Goal: Transaction & Acquisition: Download file/media

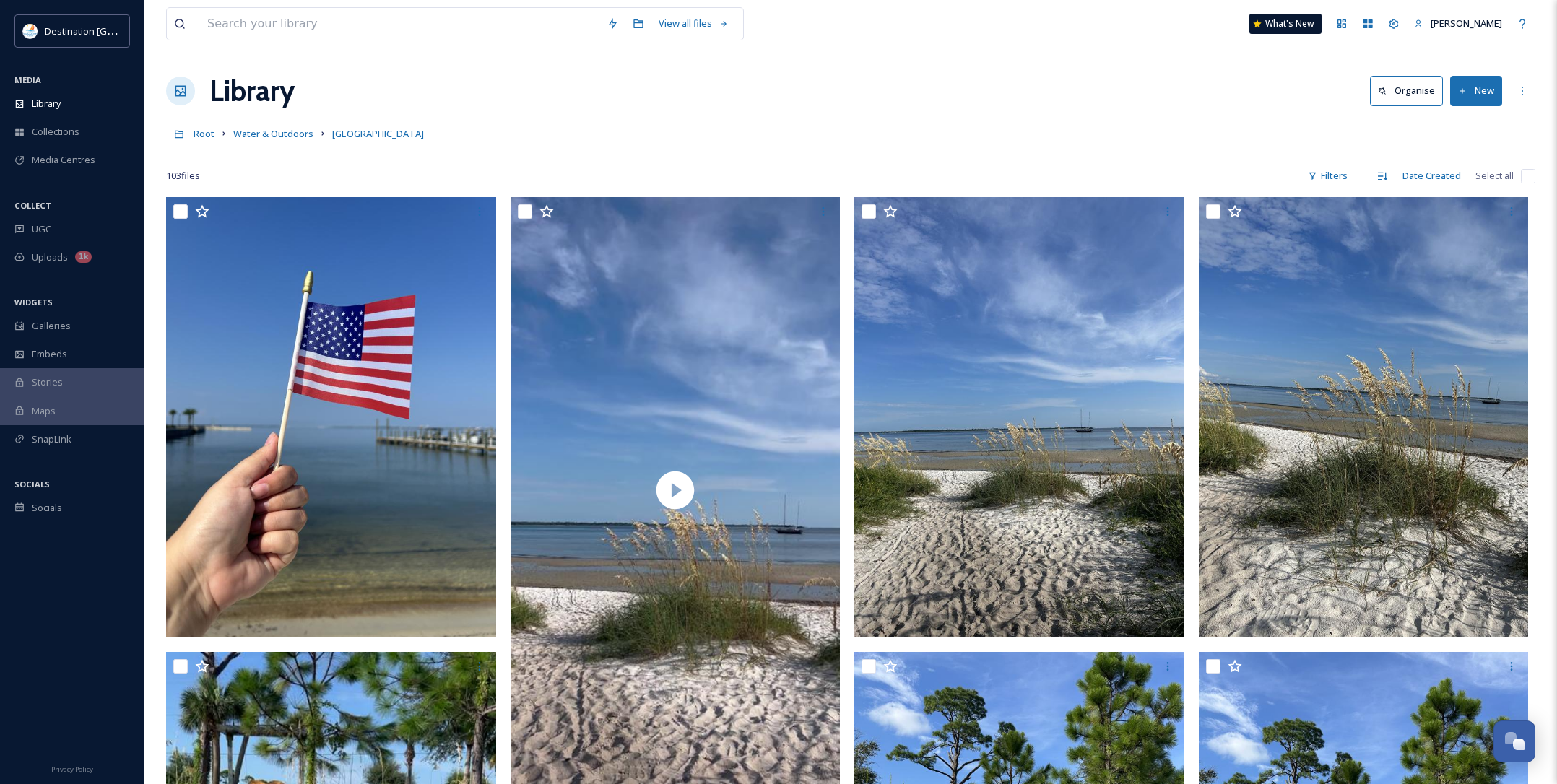
scroll to position [1804, 0]
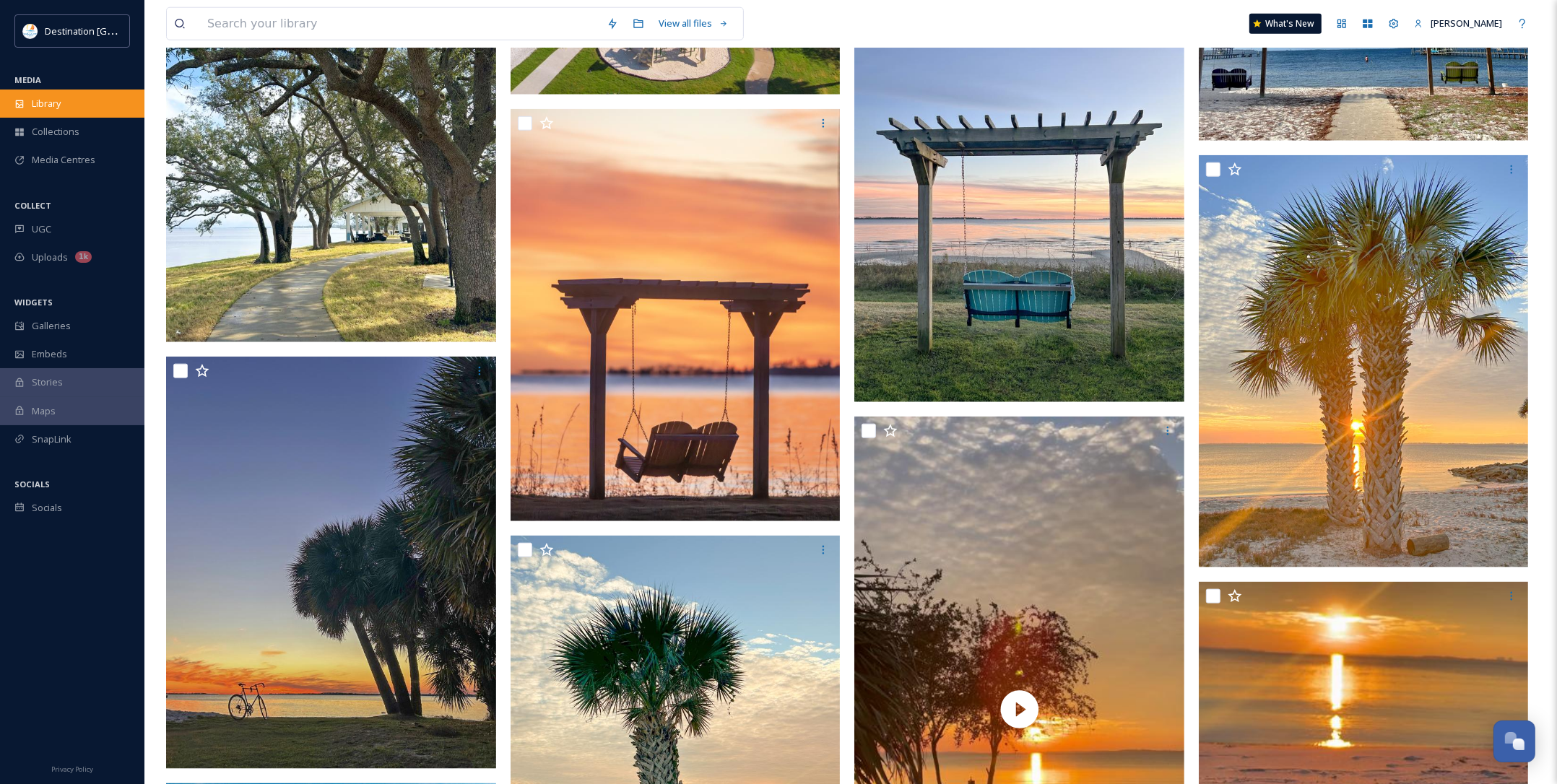
click at [31, 112] on div "Library" at bounding box center [72, 103] width 144 height 28
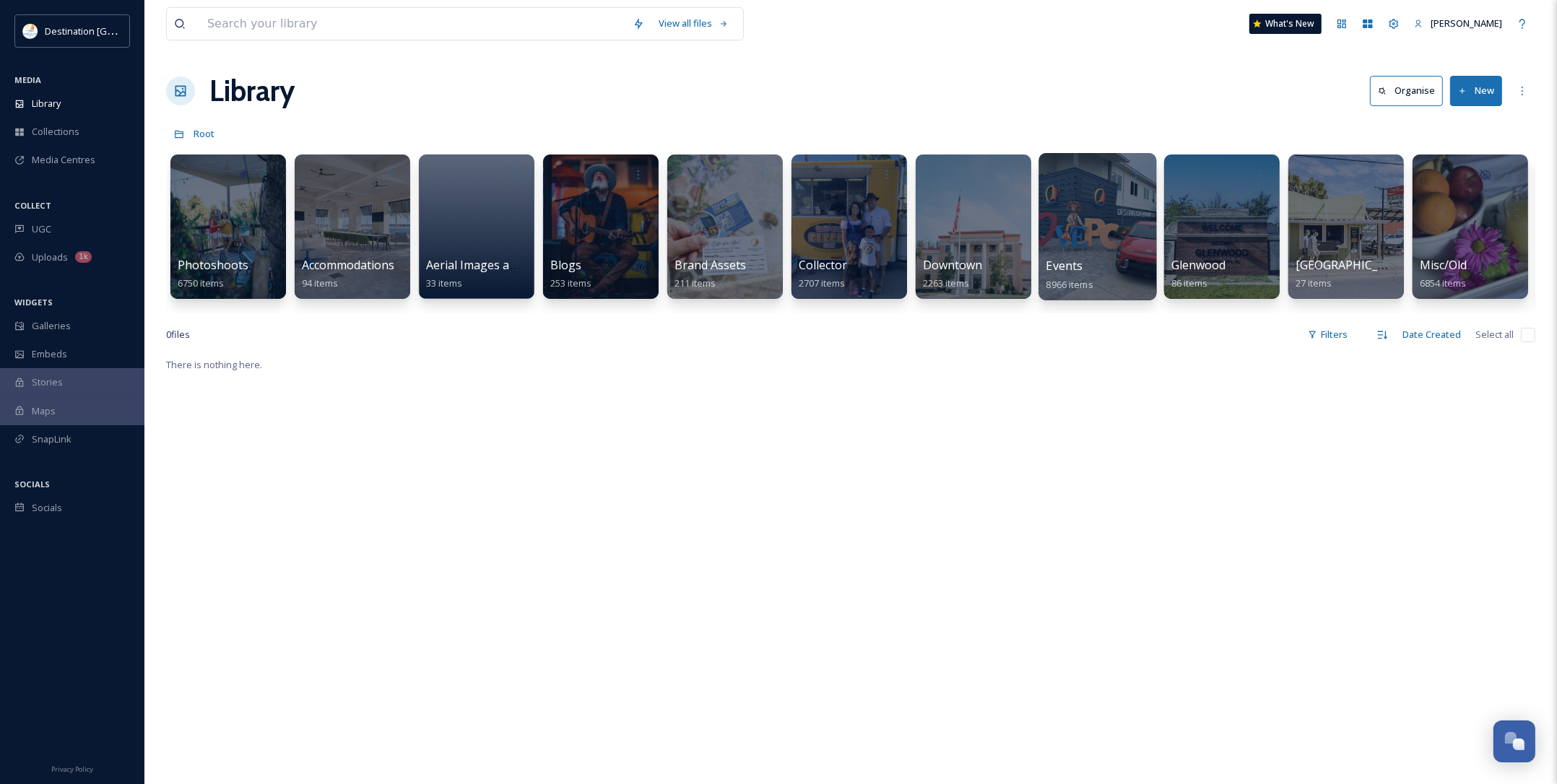
click at [1133, 249] on div at bounding box center [1097, 227] width 117 height 147
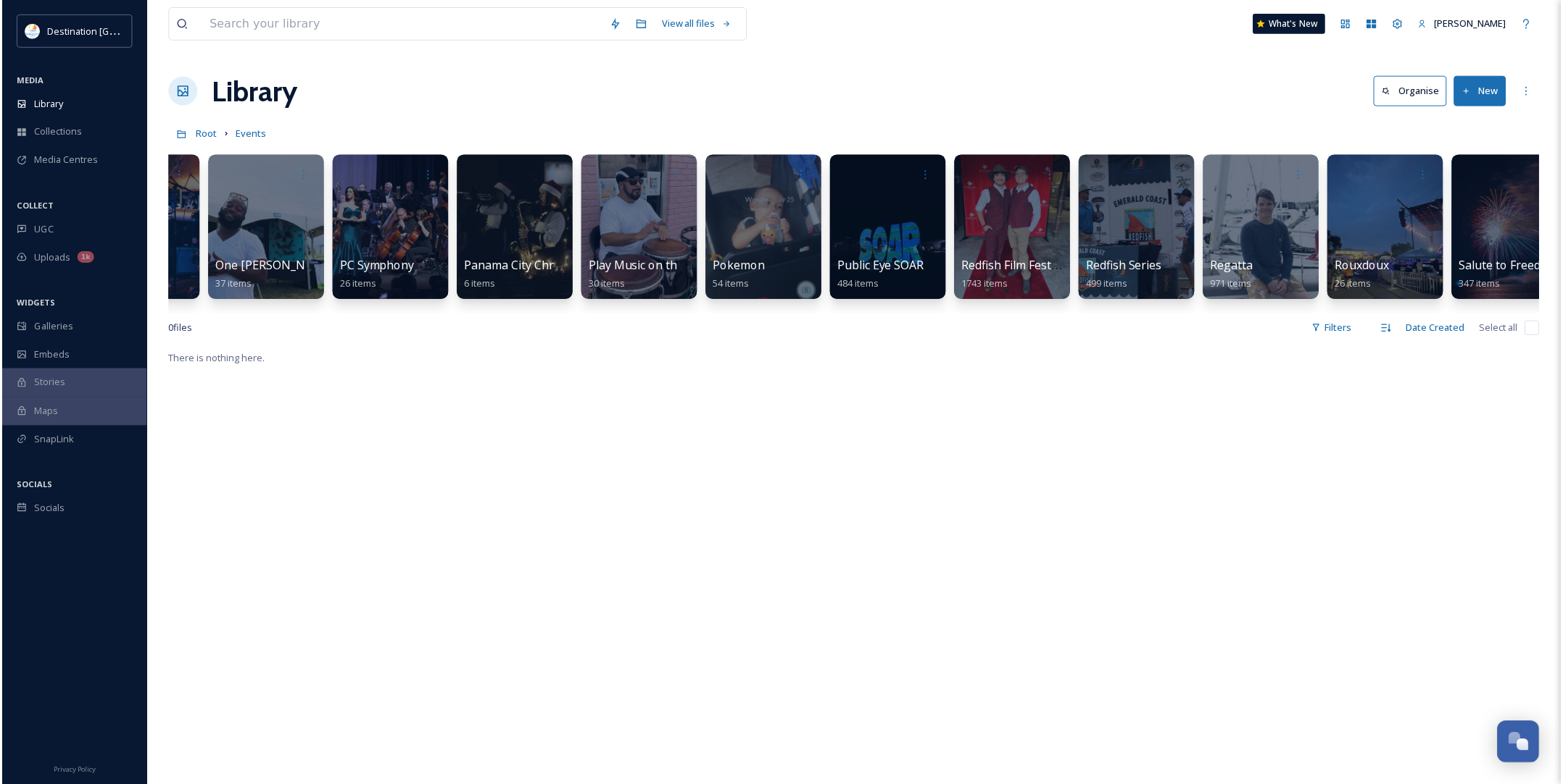
scroll to position [0, 2577]
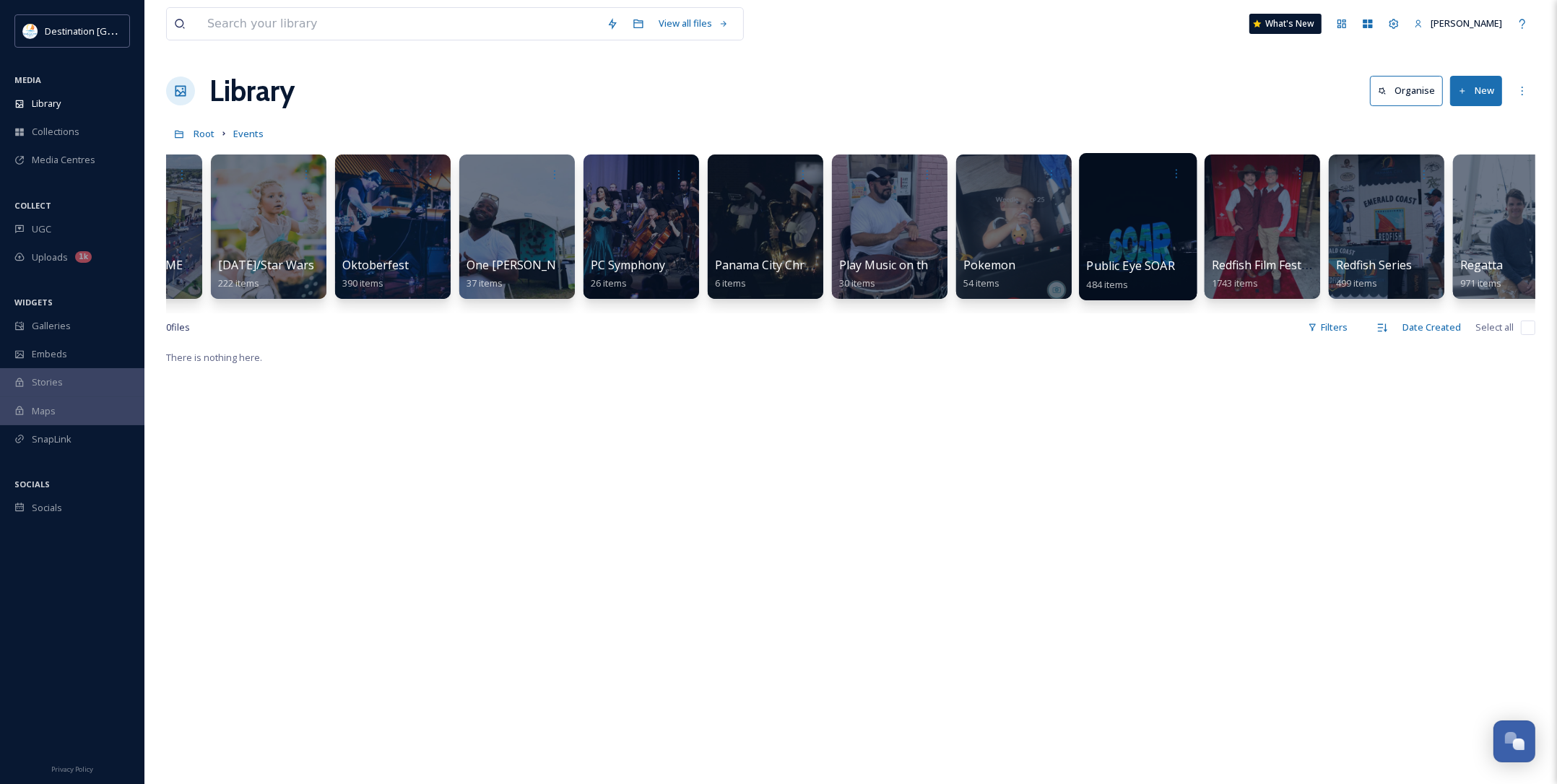
click at [1145, 252] on div at bounding box center [1137, 227] width 117 height 147
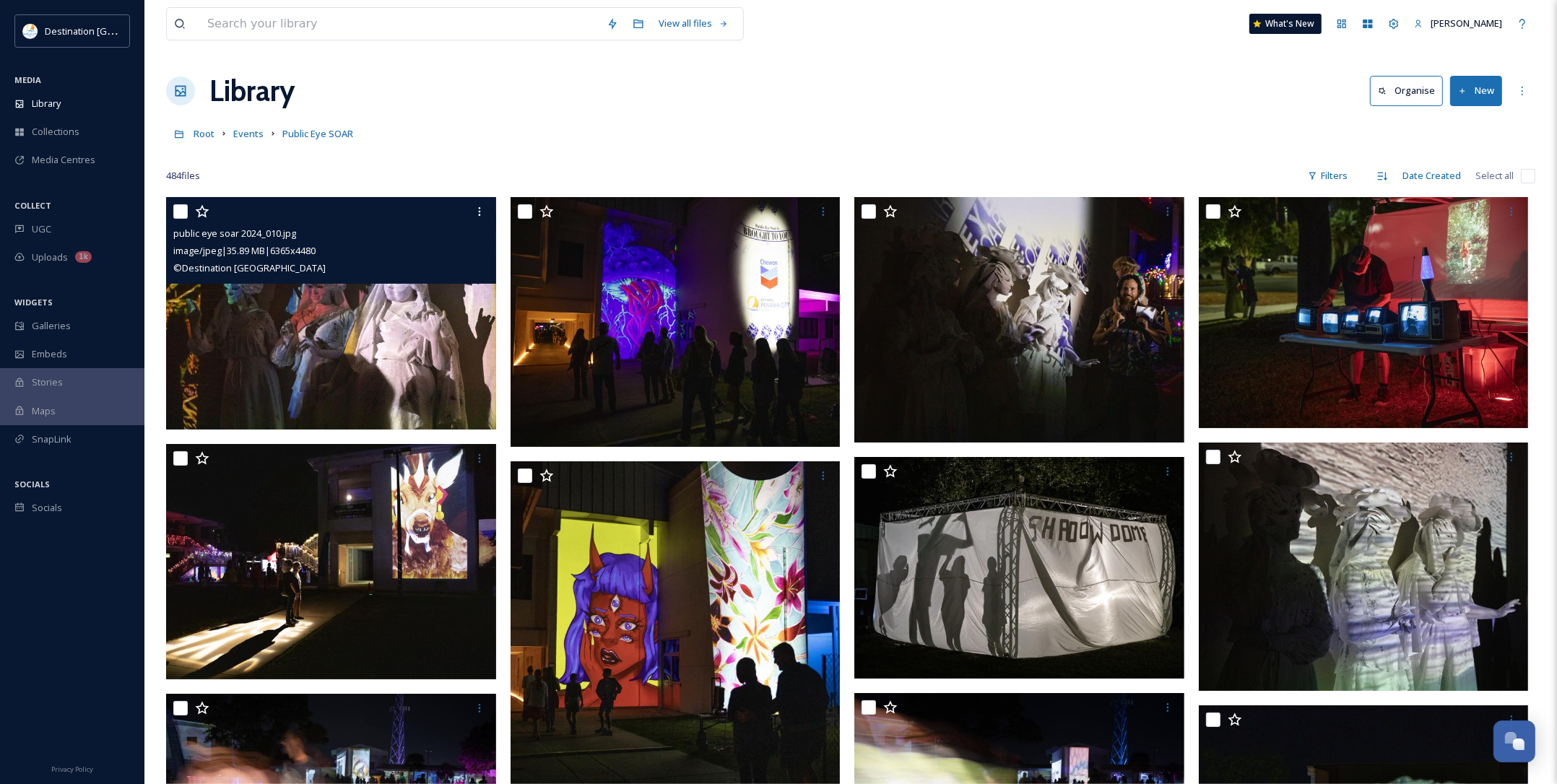
click at [328, 318] on img at bounding box center [331, 313] width 330 height 233
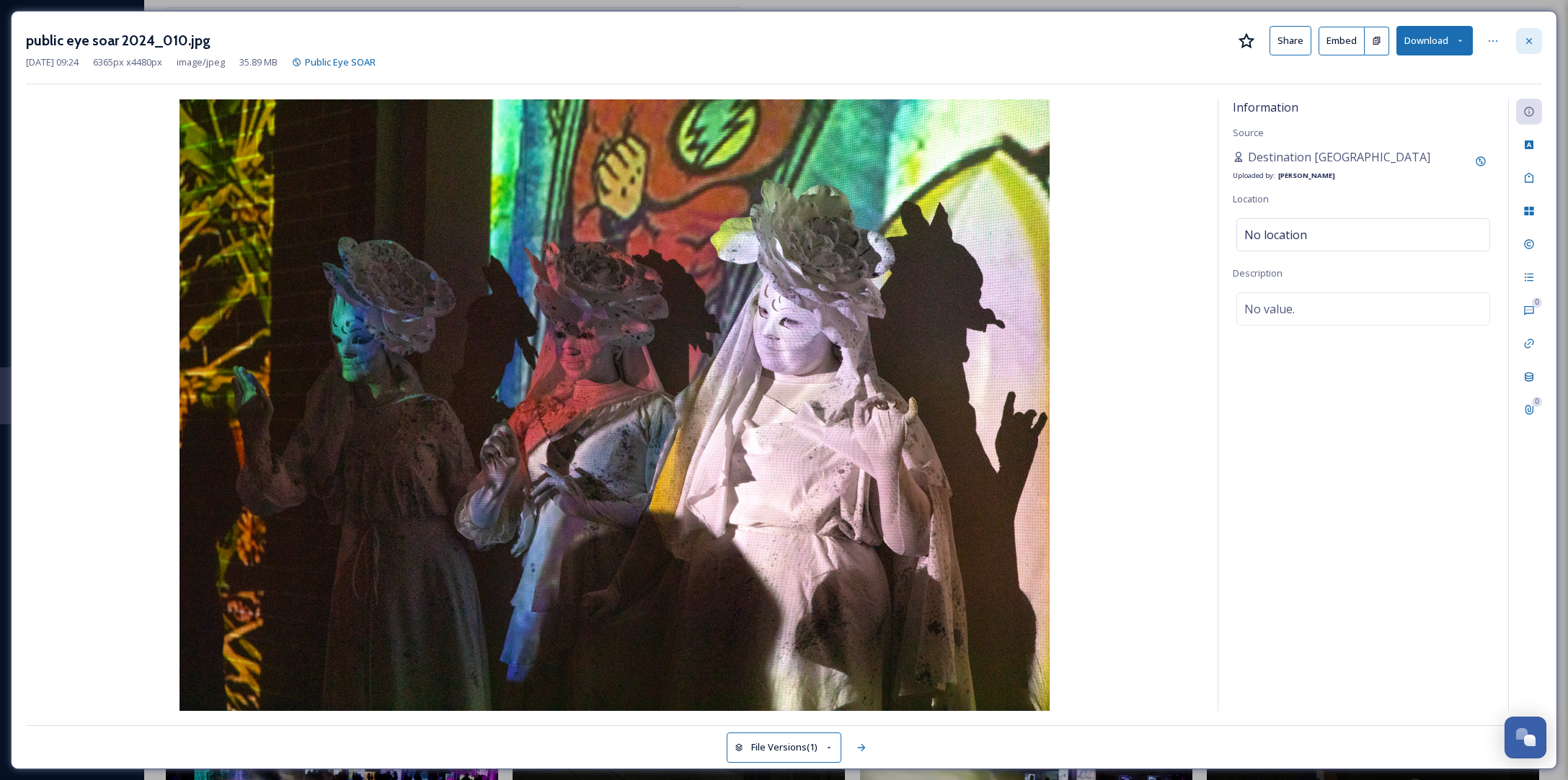
click at [1522, 33] on div at bounding box center [1528, 41] width 26 height 26
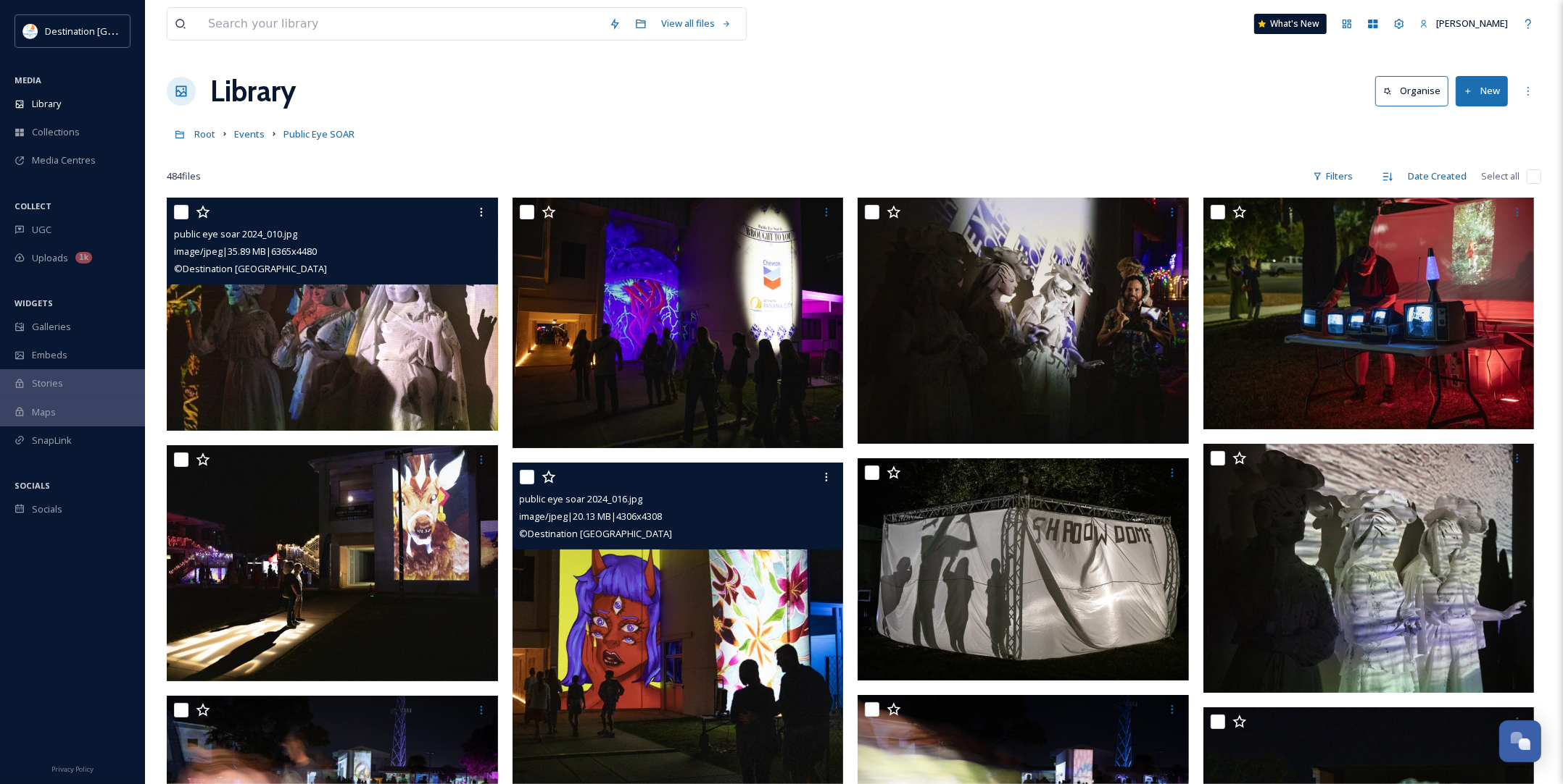
click at [667, 650] on img at bounding box center [678, 628] width 331 height 331
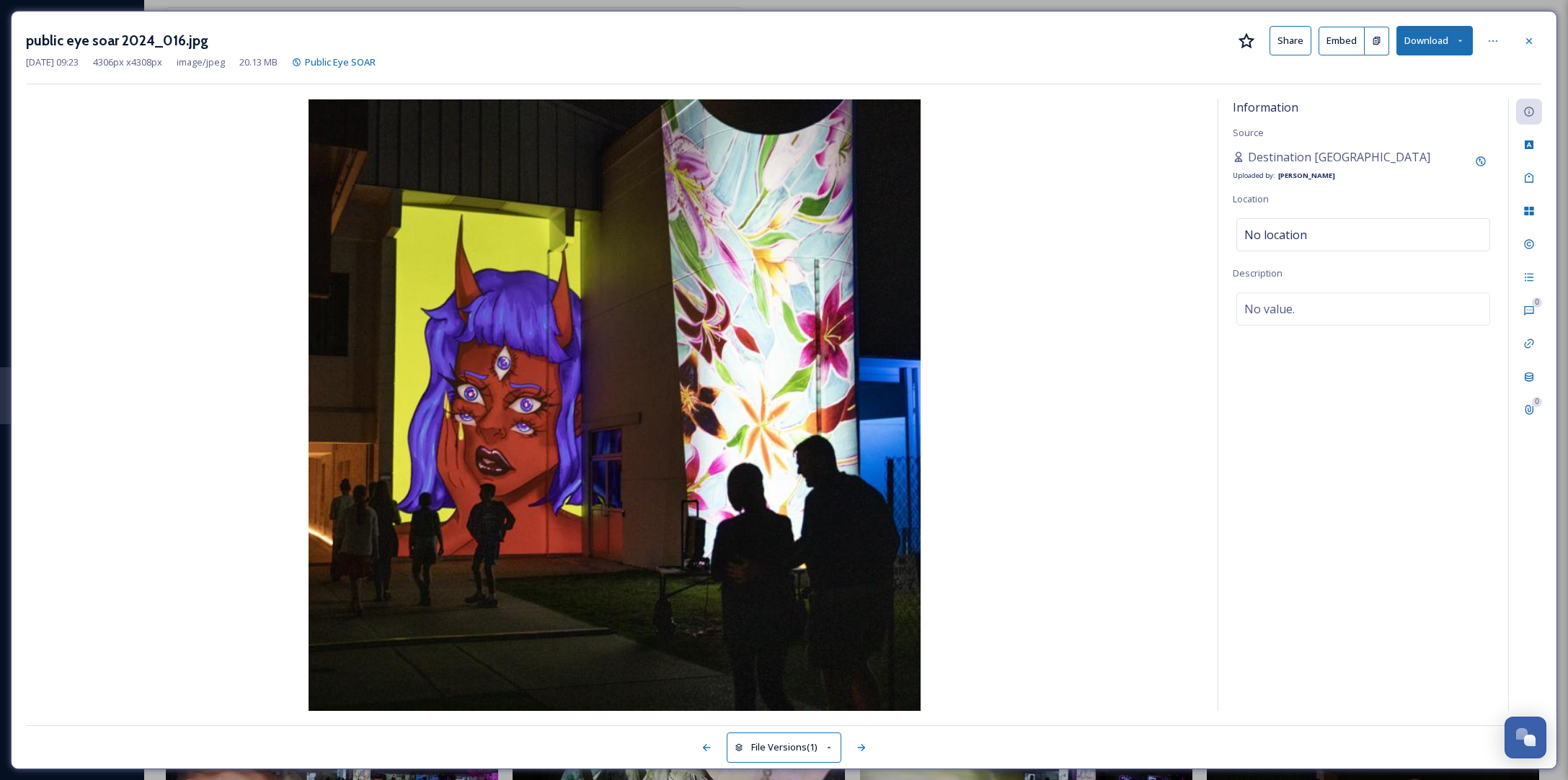
click at [1465, 41] on button "Download" at bounding box center [1434, 41] width 76 height 30
click at [1391, 87] on div "Download Original (4306 x 4308)" at bounding box center [1395, 73] width 153 height 28
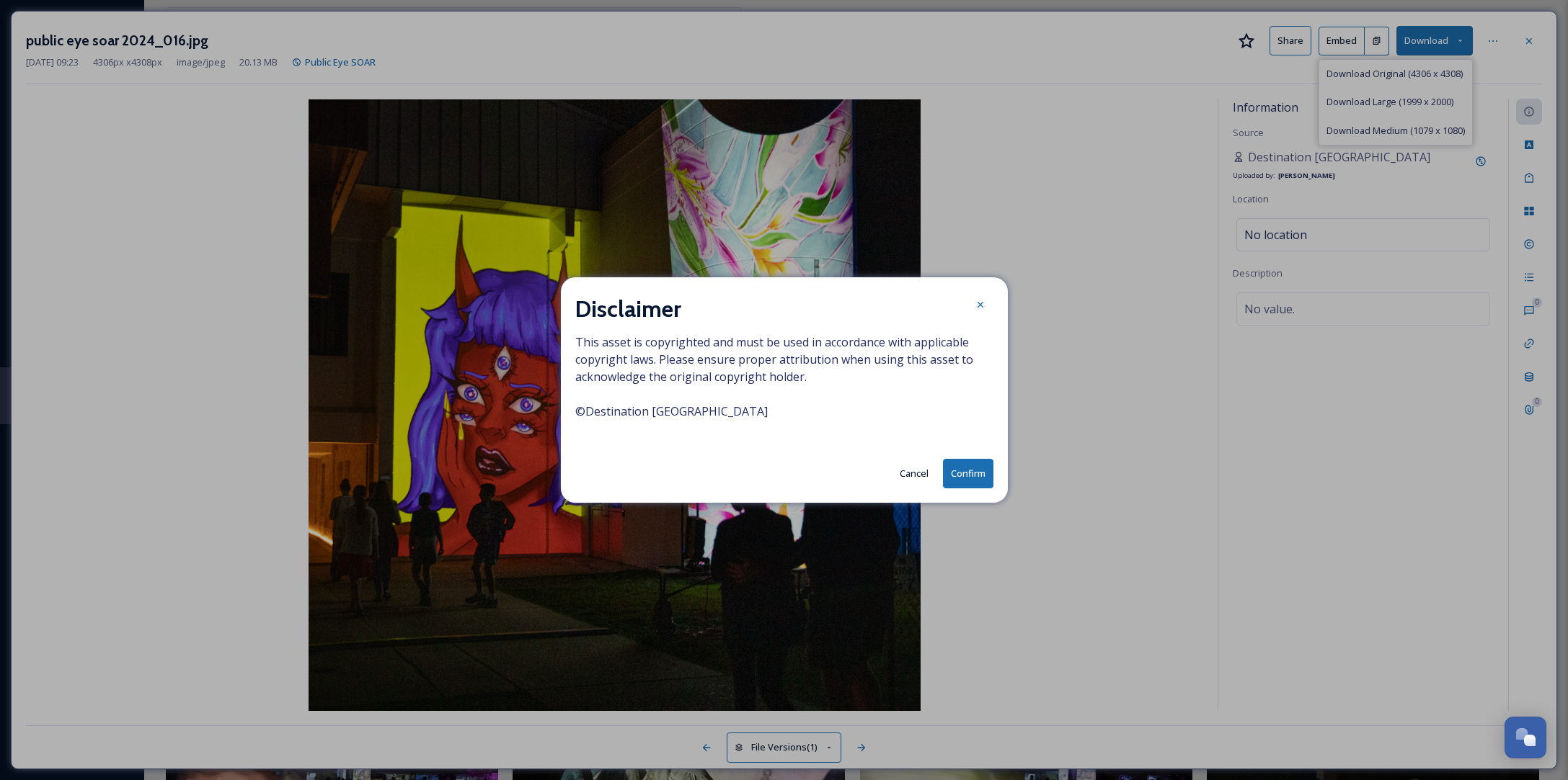
click at [992, 469] on div "Disclaimer This asset is copyrighted and must be used in accordance with applic…" at bounding box center [784, 390] width 447 height 225
click at [968, 473] on button "Confirm" at bounding box center [968, 474] width 51 height 30
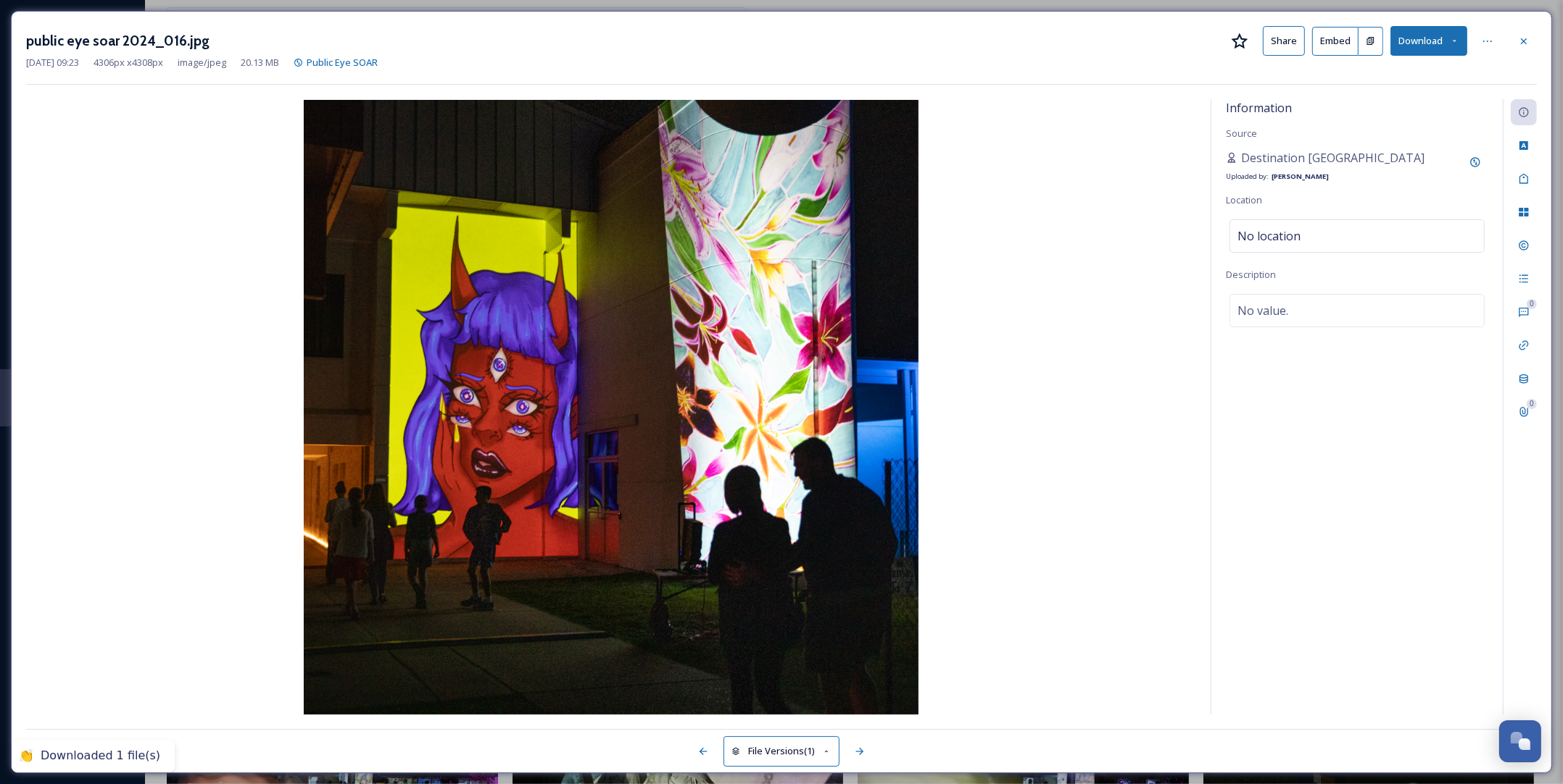
click at [1077, 117] on img at bounding box center [611, 407] width 1170 height 615
click at [1520, 38] on icon at bounding box center [1524, 42] width 12 height 12
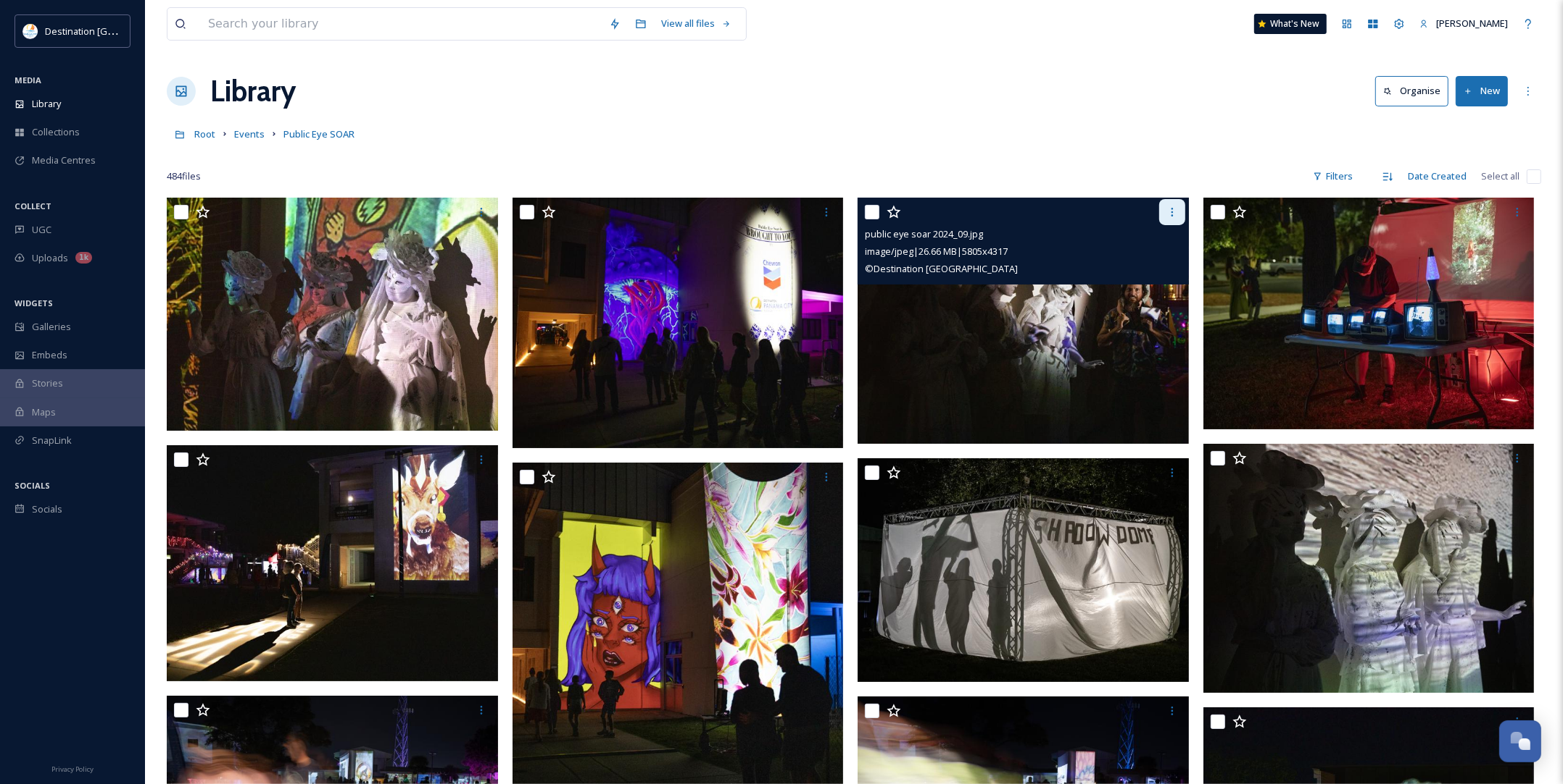
click at [1175, 211] on icon at bounding box center [1172, 212] width 12 height 12
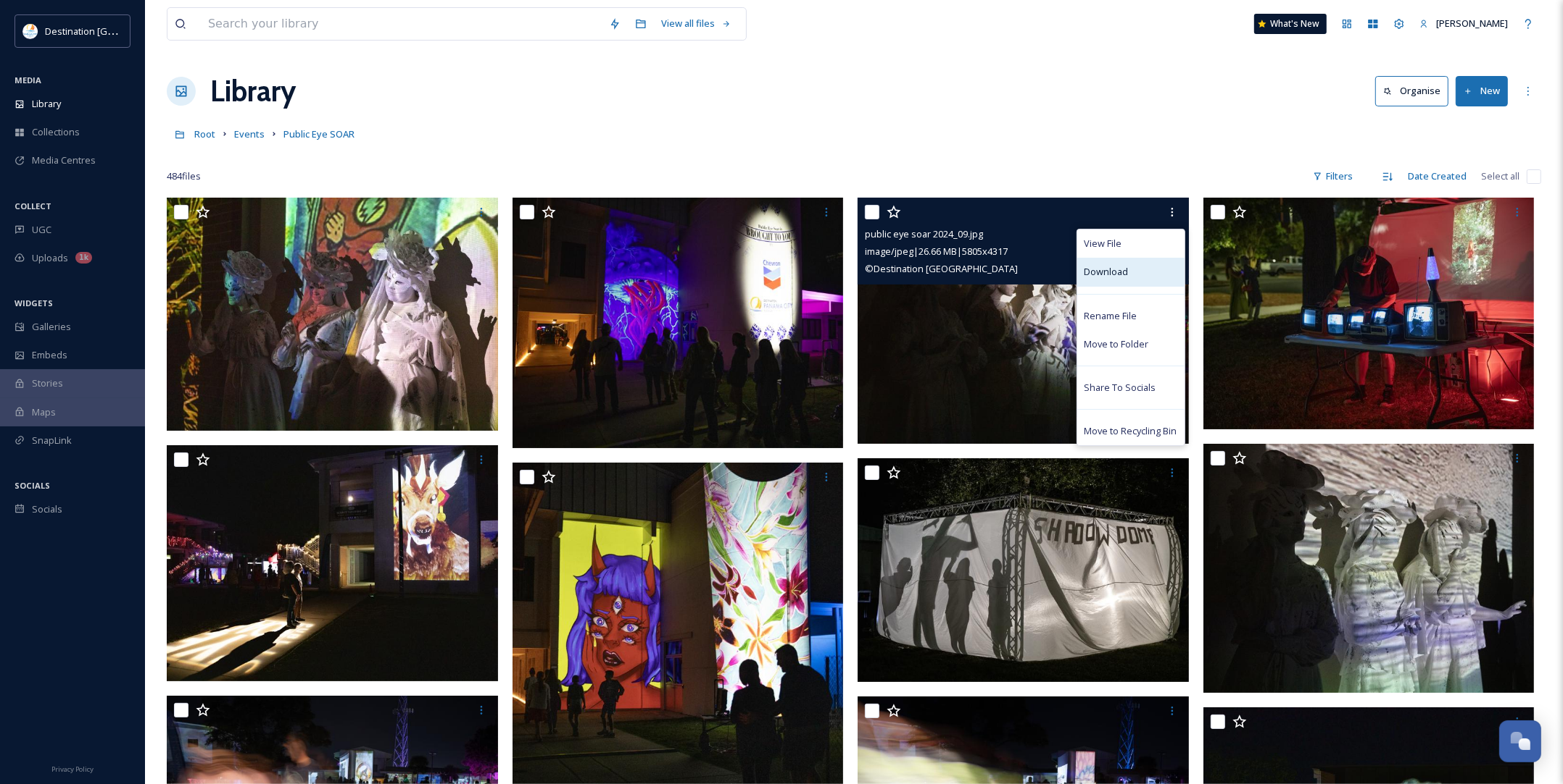
click at [1155, 268] on div "Download" at bounding box center [1130, 272] width 107 height 28
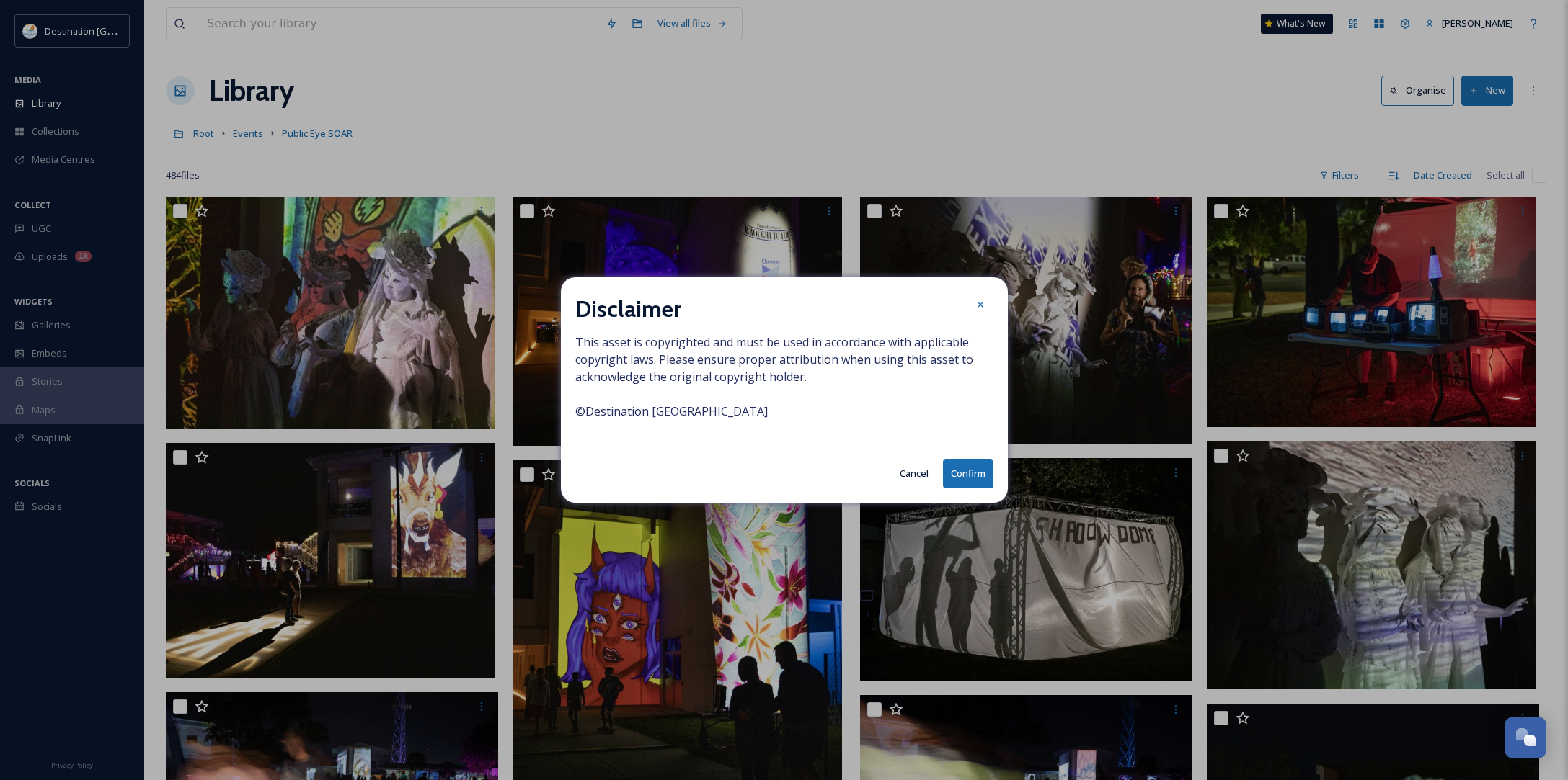
click at [975, 477] on button "Confirm" at bounding box center [968, 474] width 51 height 30
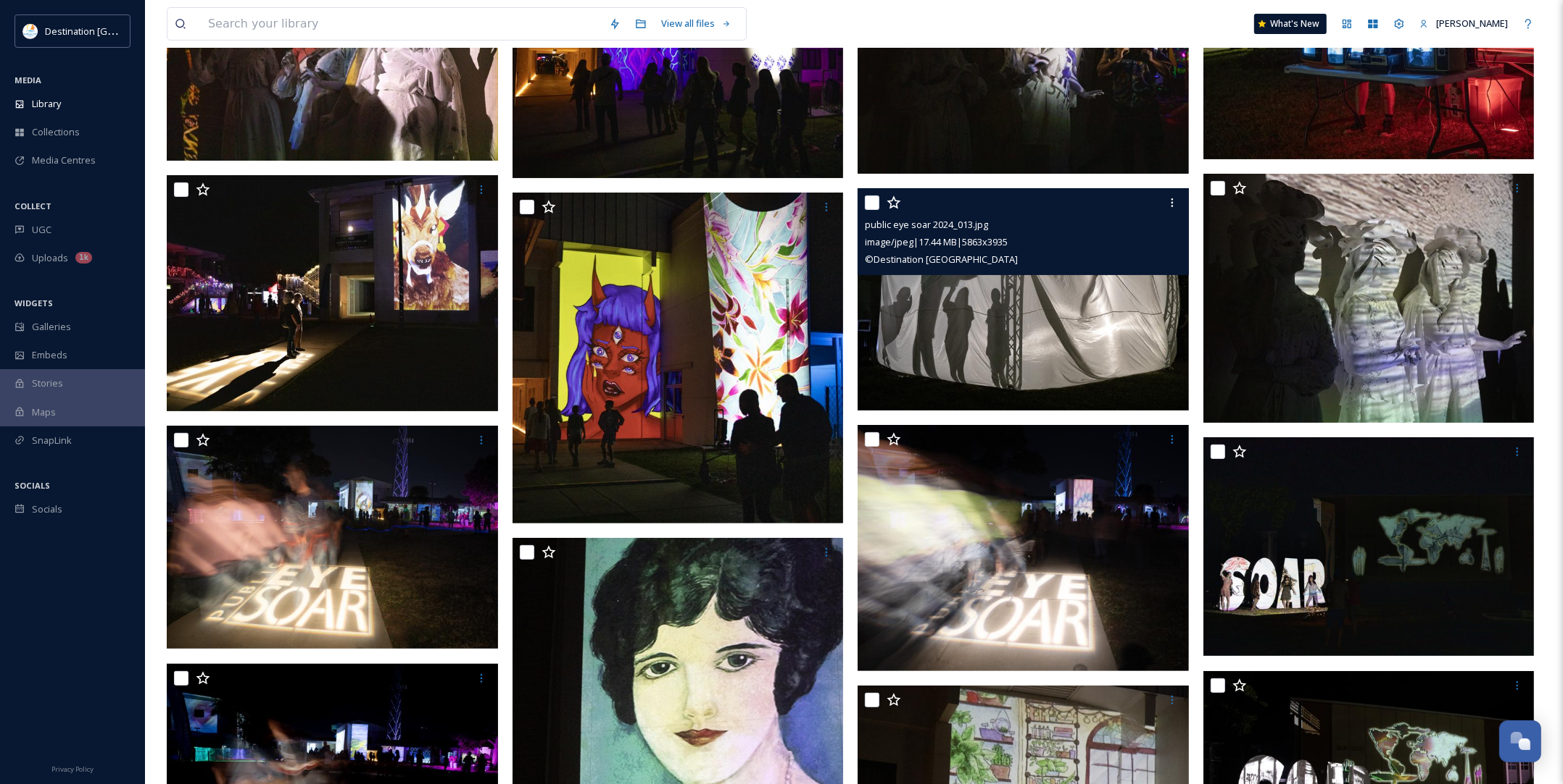
scroll to position [271, 0]
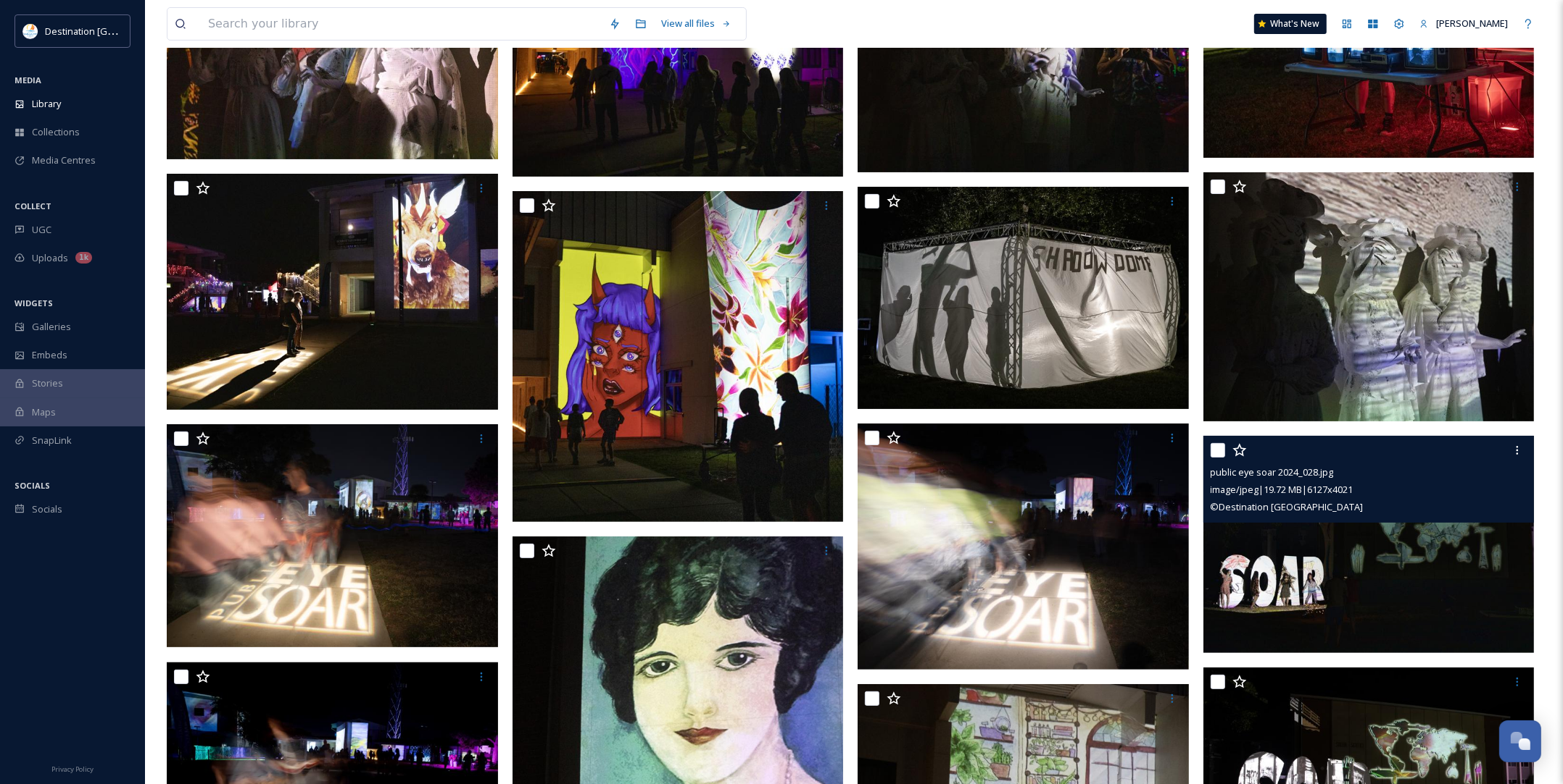
click at [1417, 596] on img at bounding box center [1369, 545] width 331 height 217
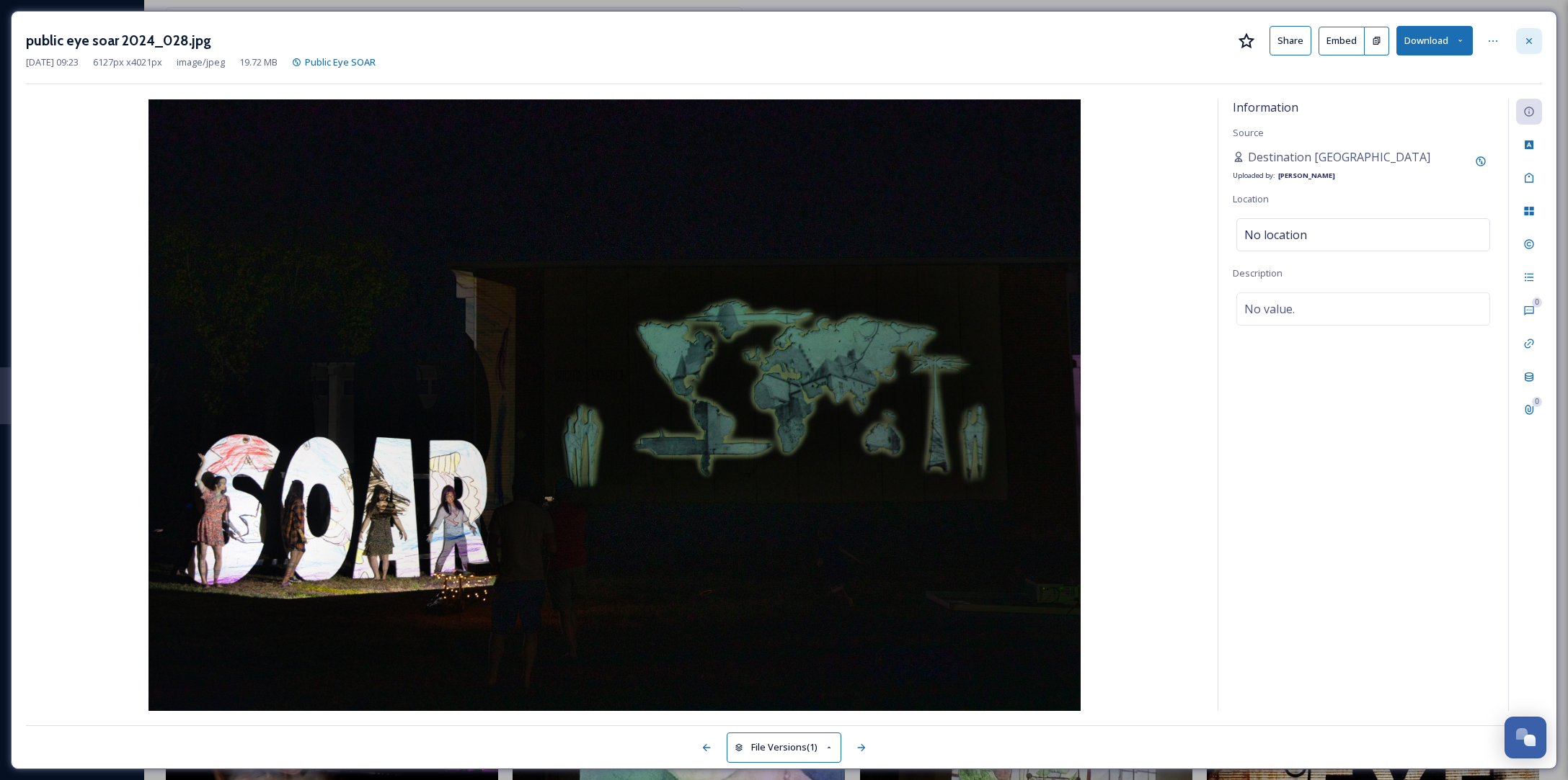
click at [1537, 38] on div at bounding box center [1528, 41] width 26 height 26
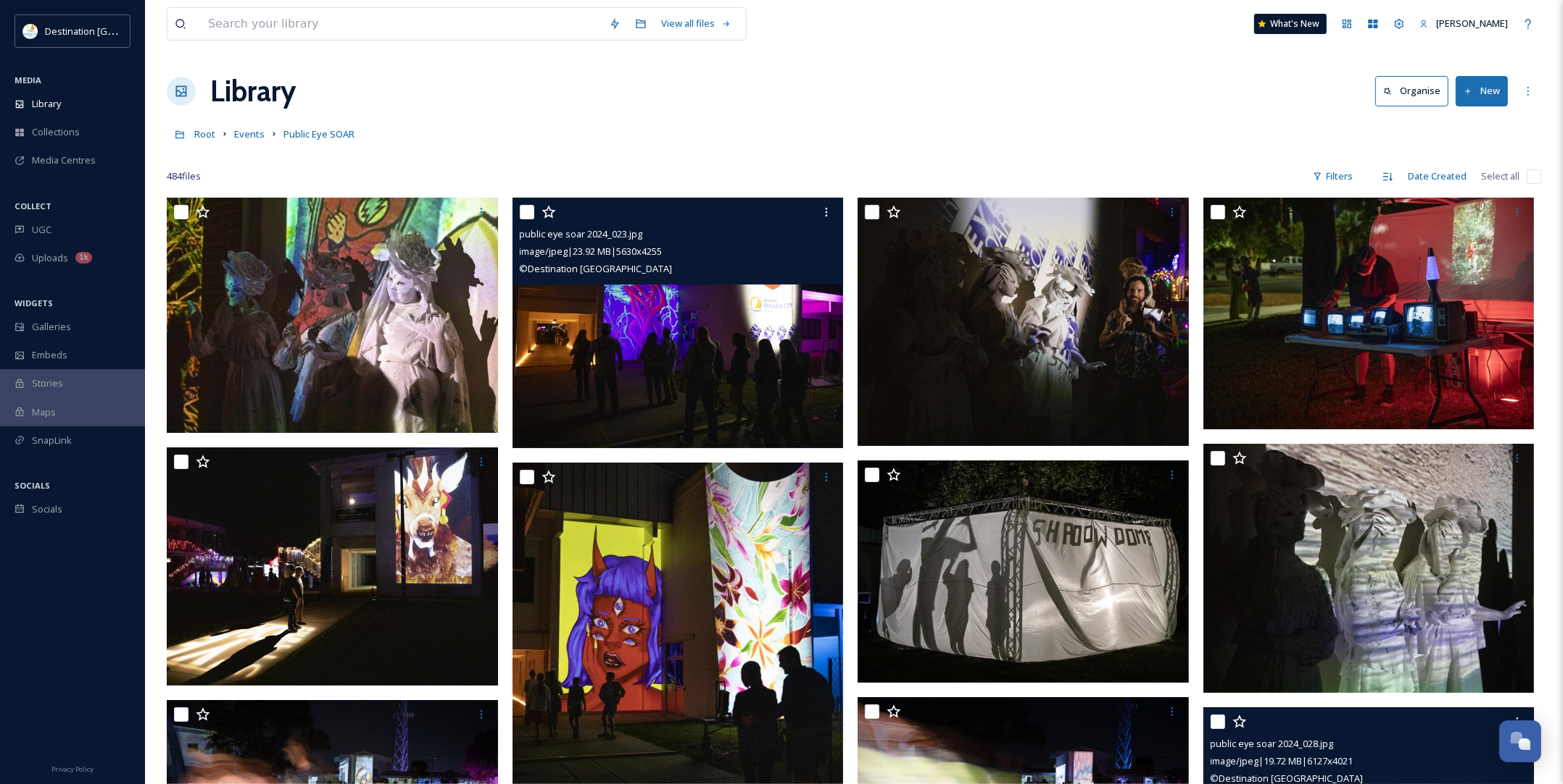
click at [679, 338] on img at bounding box center [678, 322] width 331 height 250
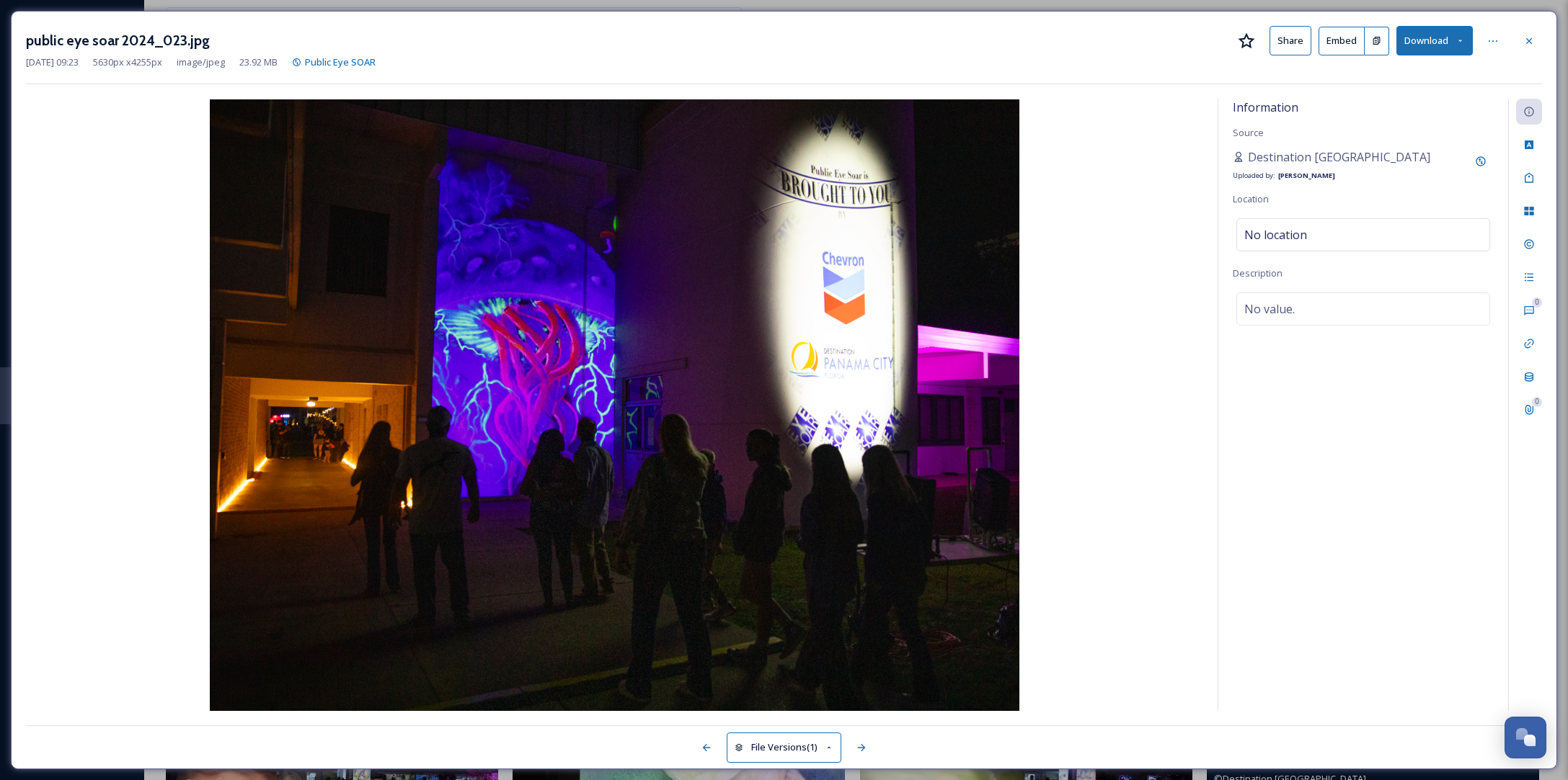
click at [1445, 48] on button "Download" at bounding box center [1434, 41] width 76 height 30
click at [1427, 77] on span "Download Original (5630 x 4255)" at bounding box center [1395, 74] width 136 height 14
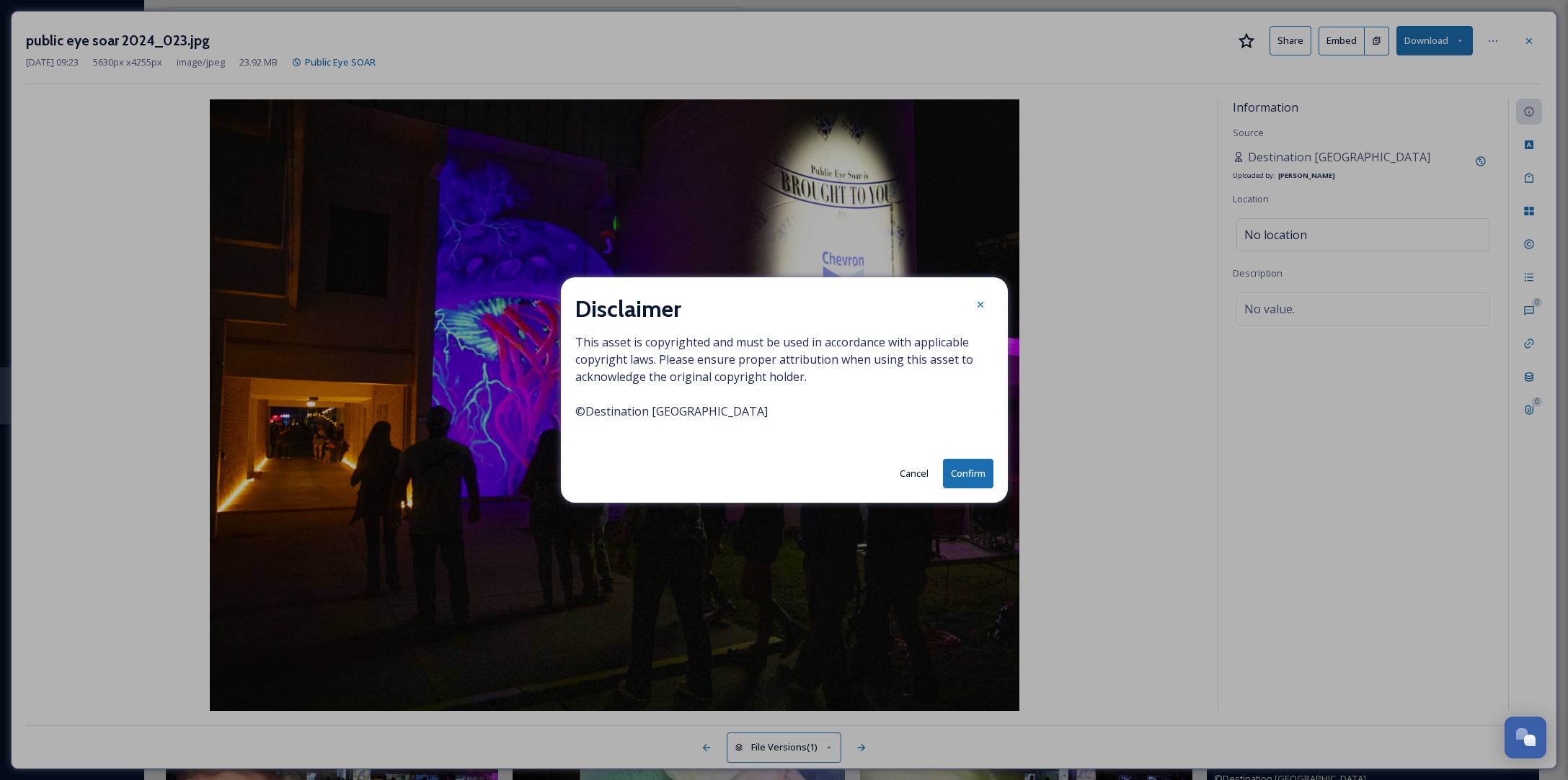
click at [967, 473] on button "Confirm" at bounding box center [968, 474] width 51 height 30
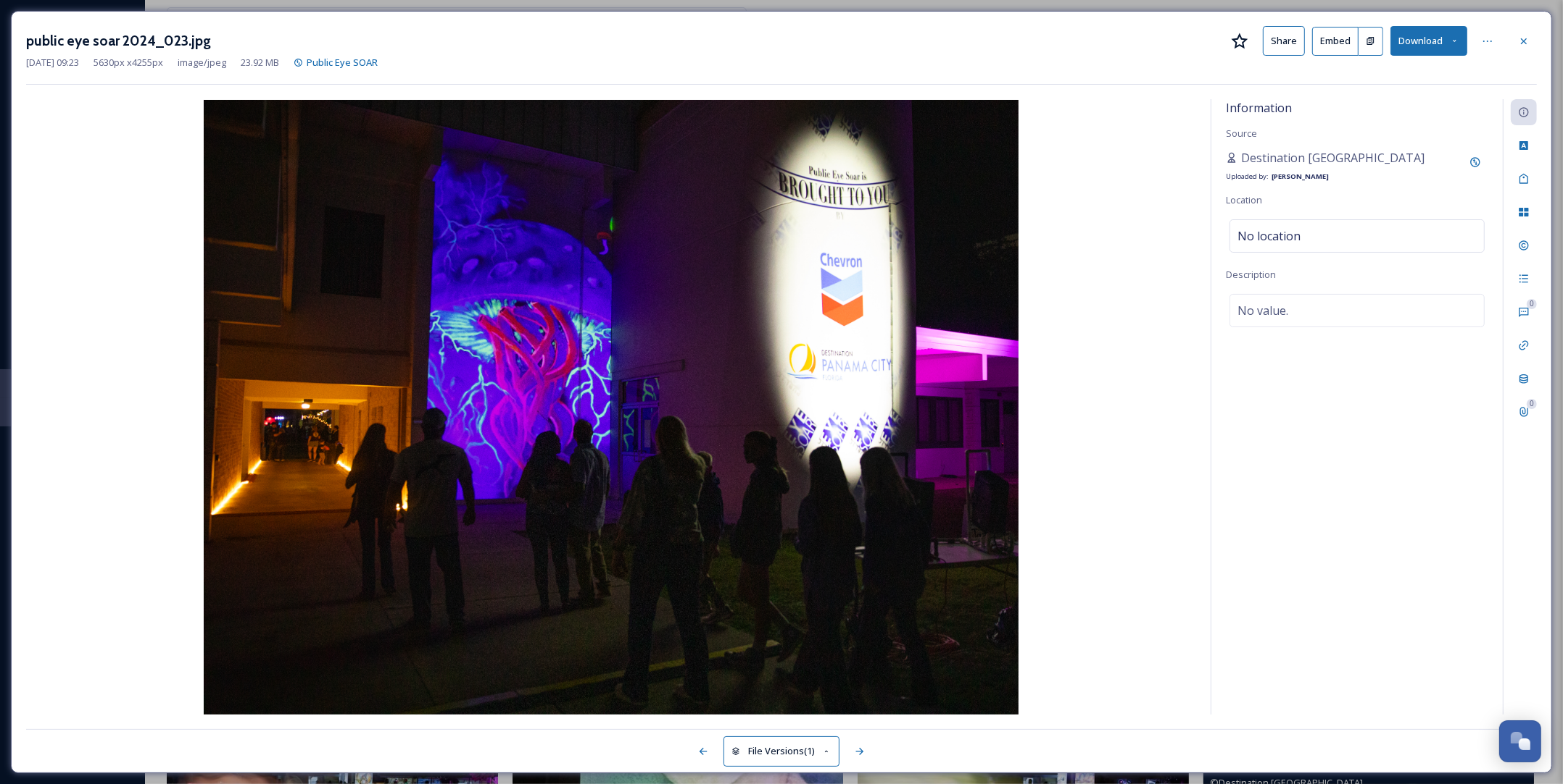
click at [1099, 25] on div "public eye soar 2024_023.jpg Share Embed Download [DATE] 09:23 5630 px x 4255 p…" at bounding box center [782, 392] width 1541 height 763
click at [1534, 40] on div at bounding box center [1523, 41] width 26 height 26
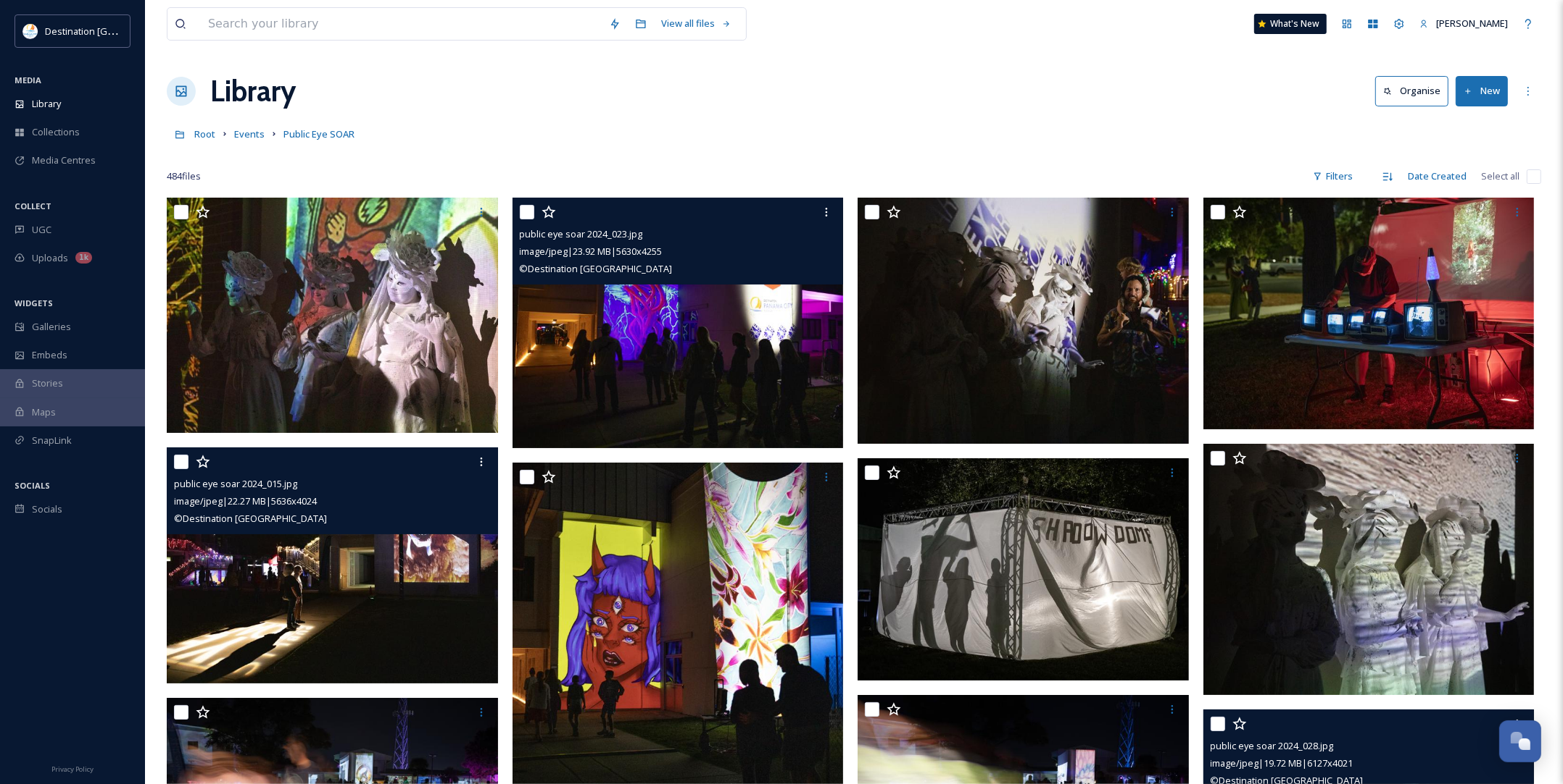
click at [371, 605] on img at bounding box center [332, 566] width 331 height 236
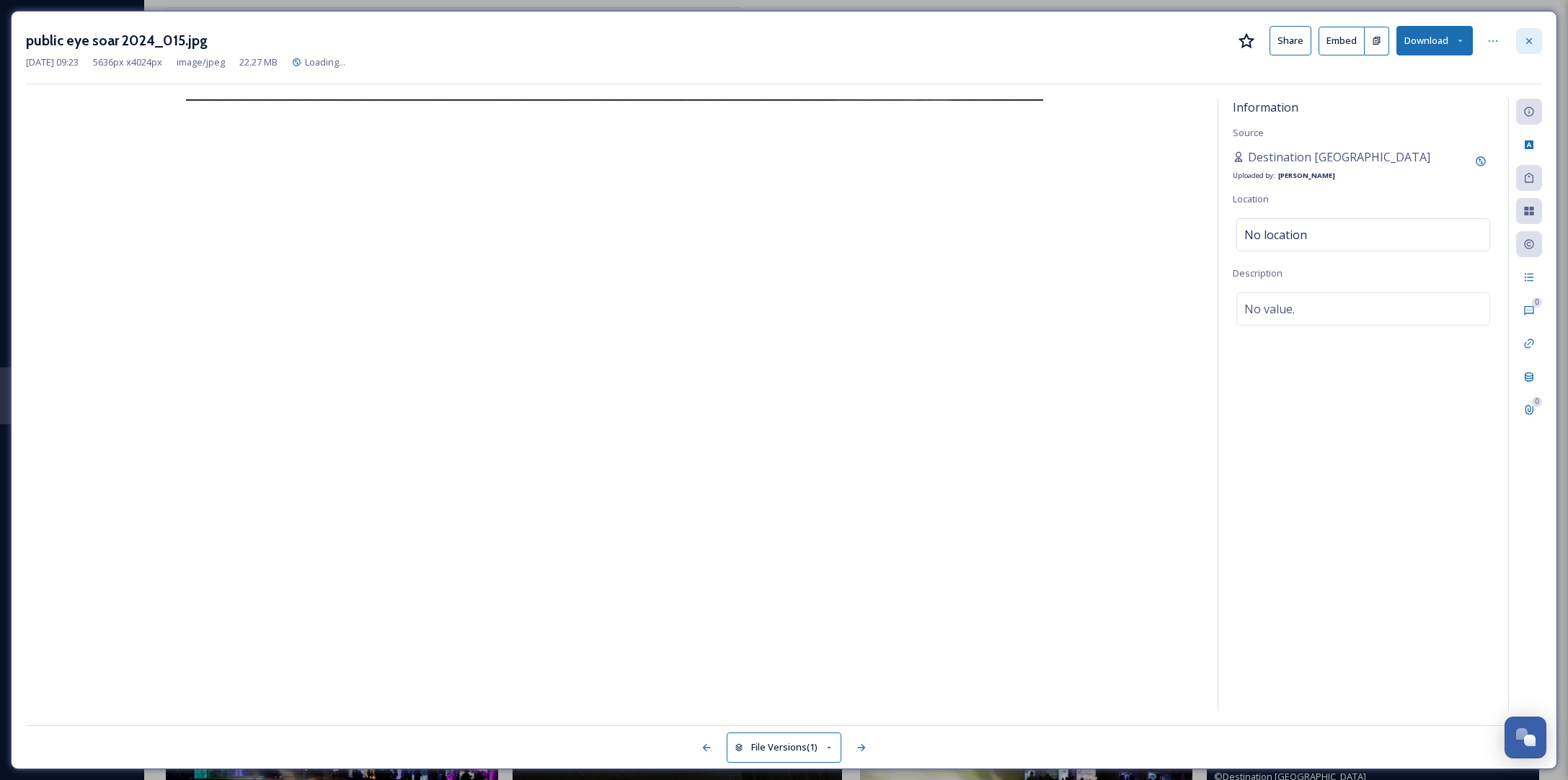
click at [1532, 33] on div at bounding box center [1528, 41] width 26 height 26
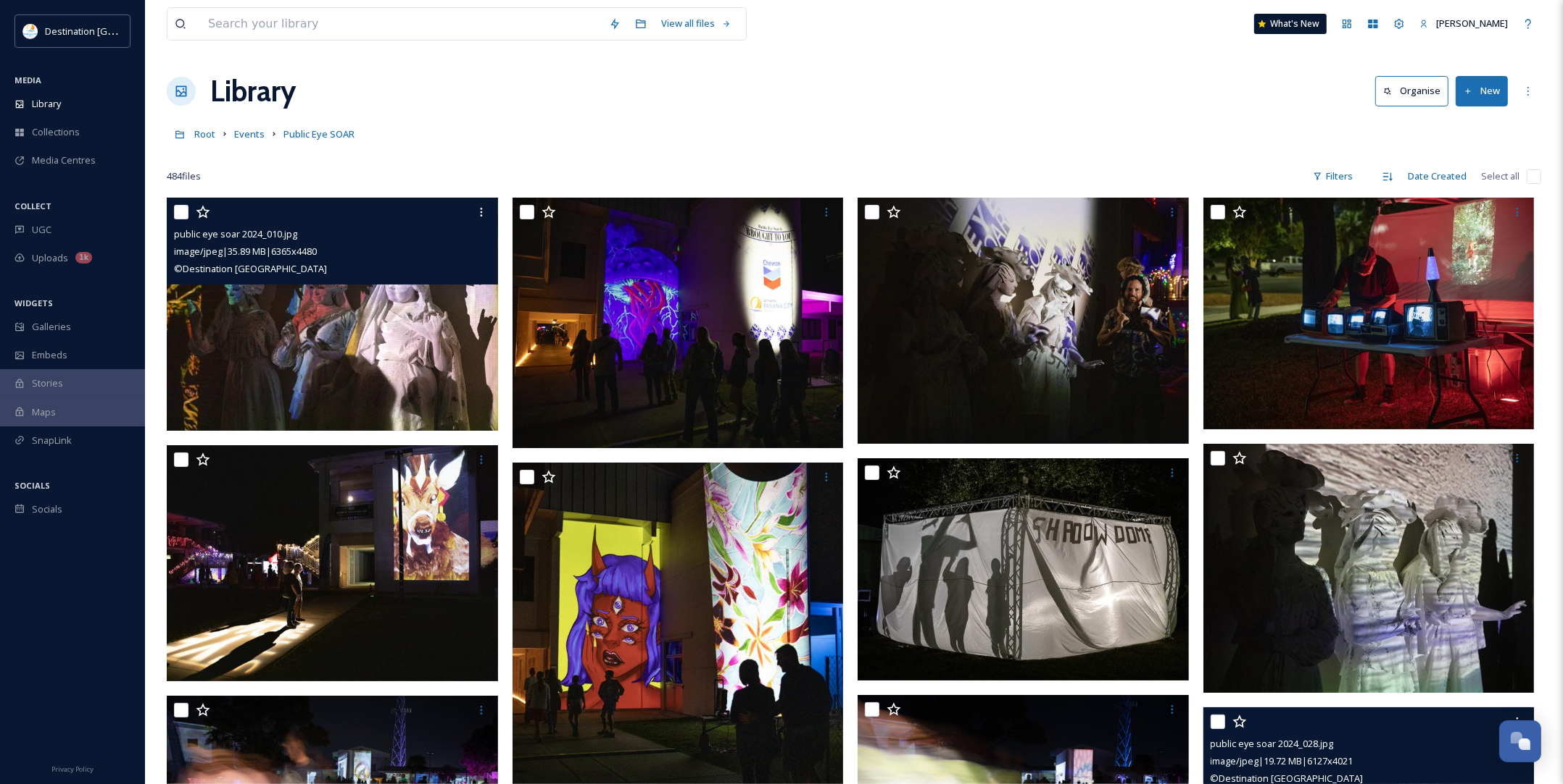
click at [386, 368] on img at bounding box center [332, 314] width 331 height 233
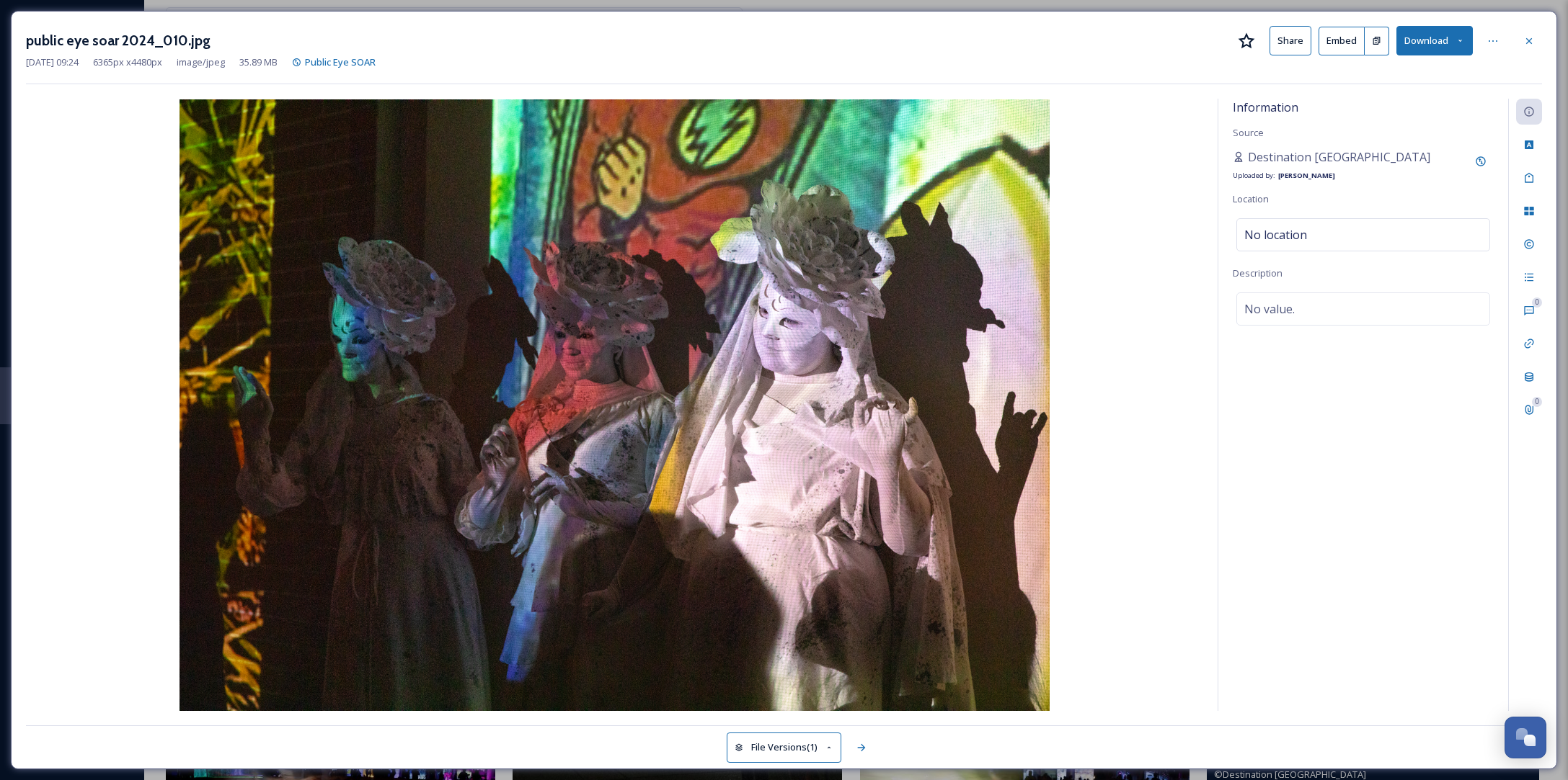
click at [1462, 48] on button "Download" at bounding box center [1434, 41] width 76 height 30
click at [1431, 69] on span "Download Original (6365 x 4480)" at bounding box center [1395, 74] width 136 height 14
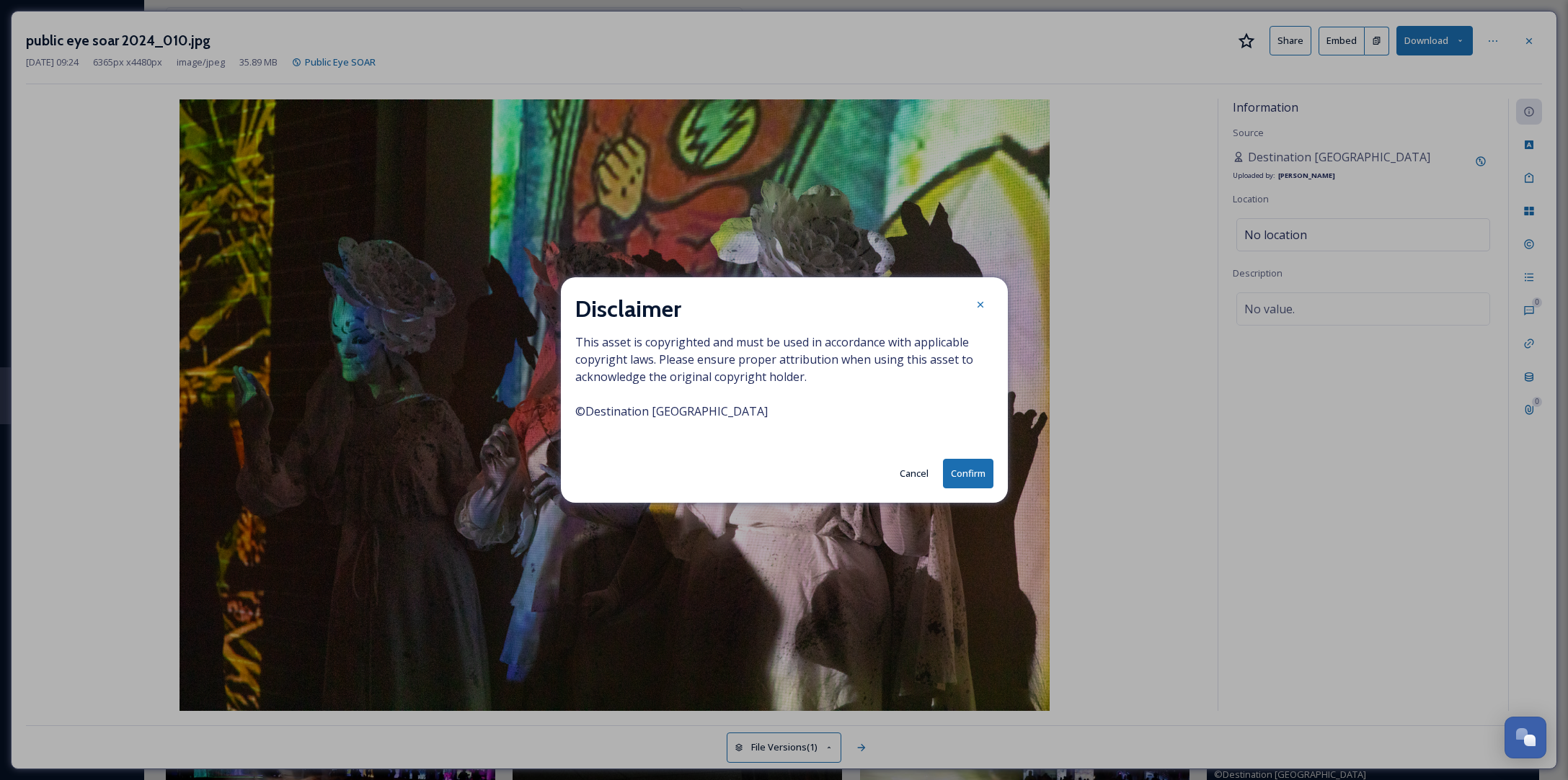
click at [966, 470] on button "Confirm" at bounding box center [968, 474] width 51 height 30
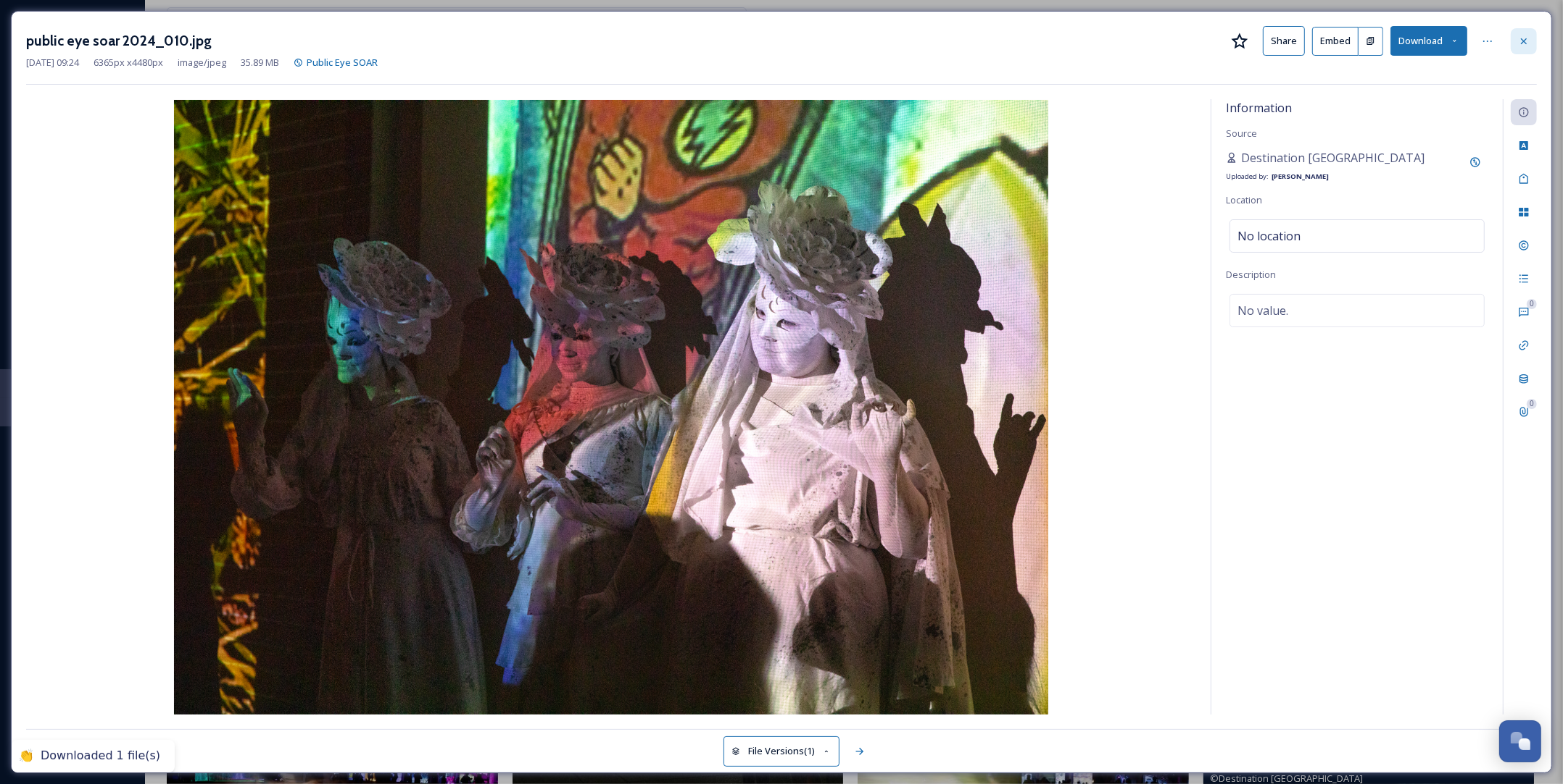
click at [1522, 34] on div at bounding box center [1523, 41] width 26 height 26
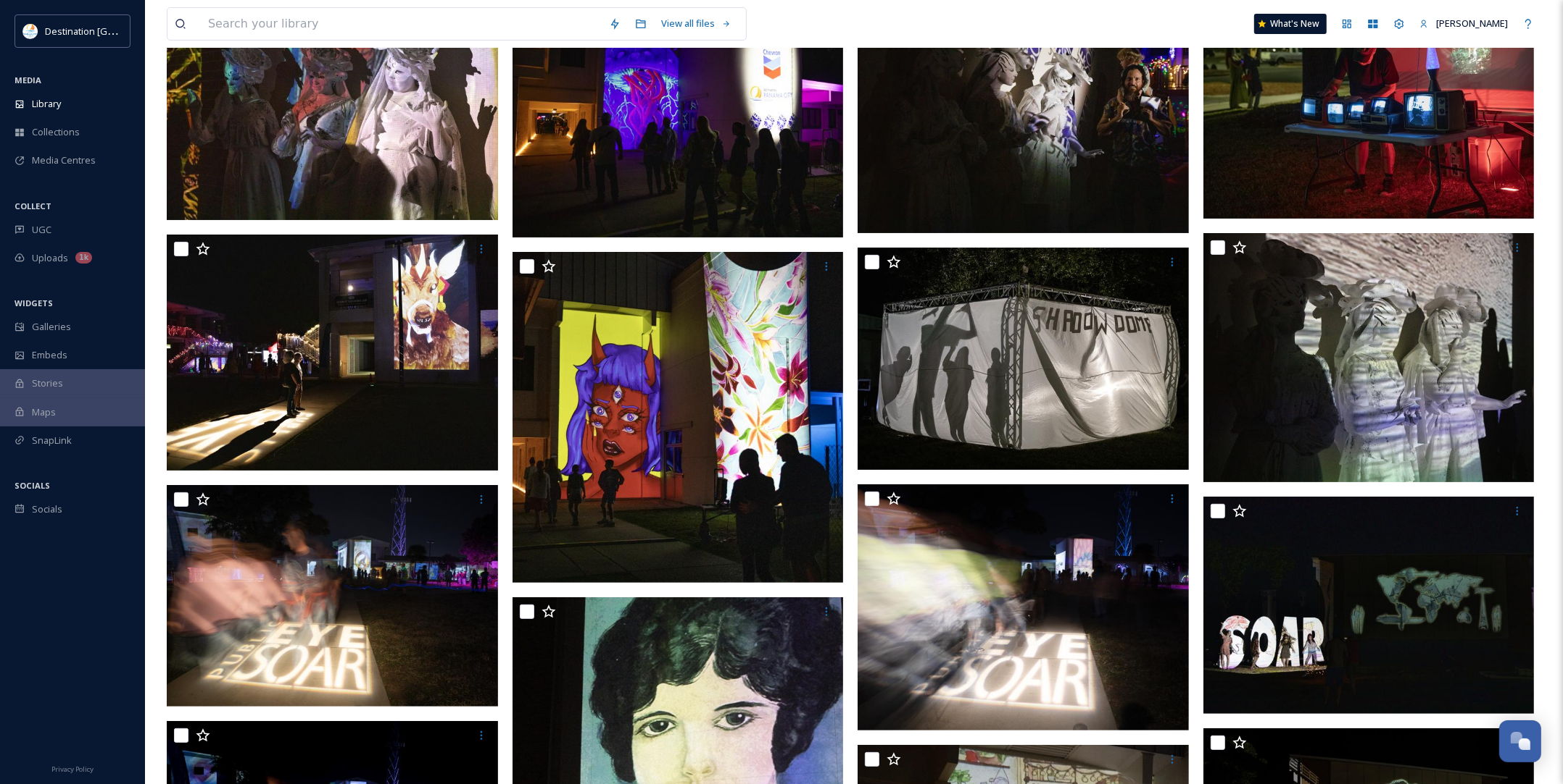
scroll to position [544, 0]
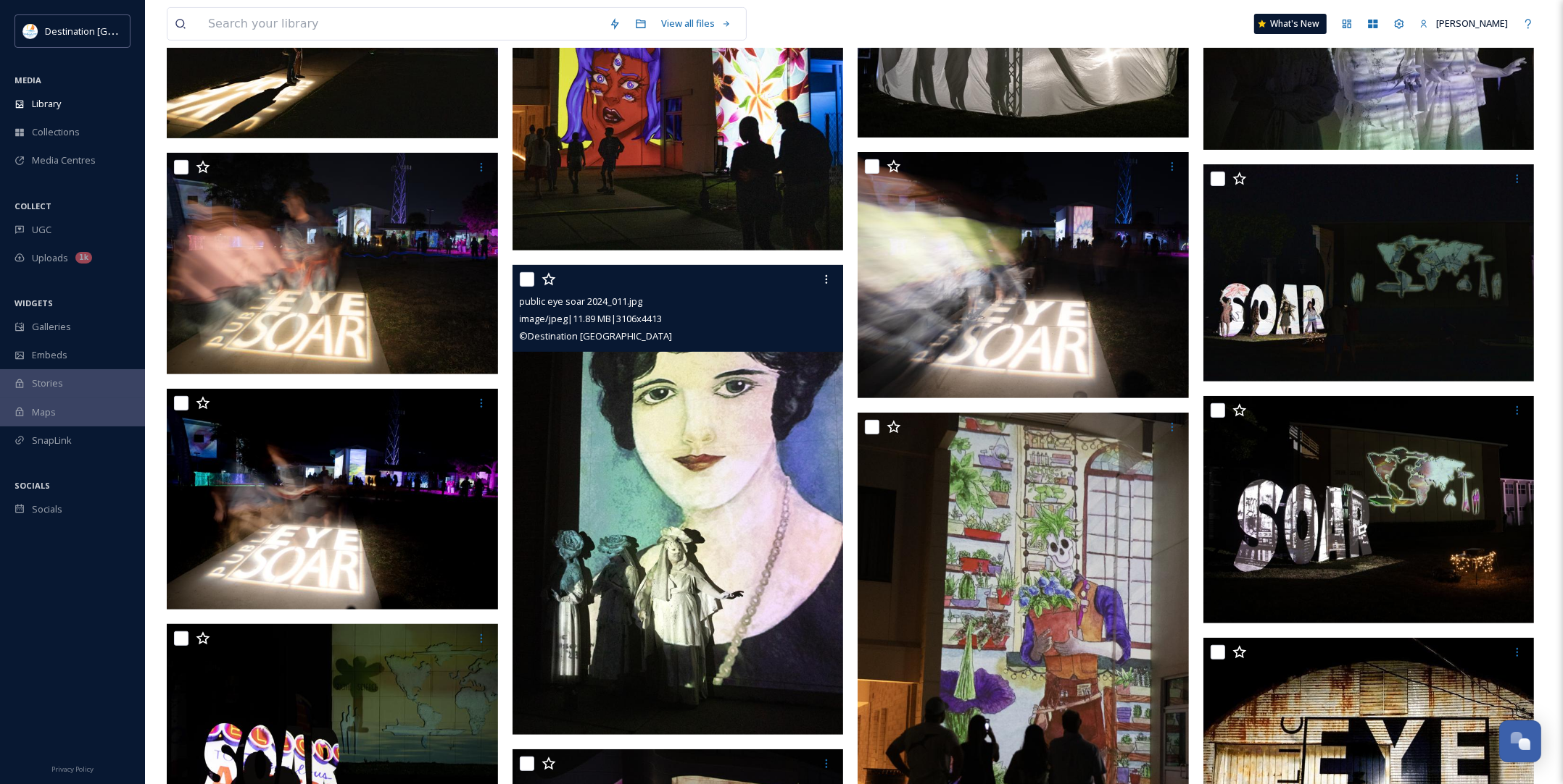
click at [769, 563] on img at bounding box center [678, 500] width 331 height 470
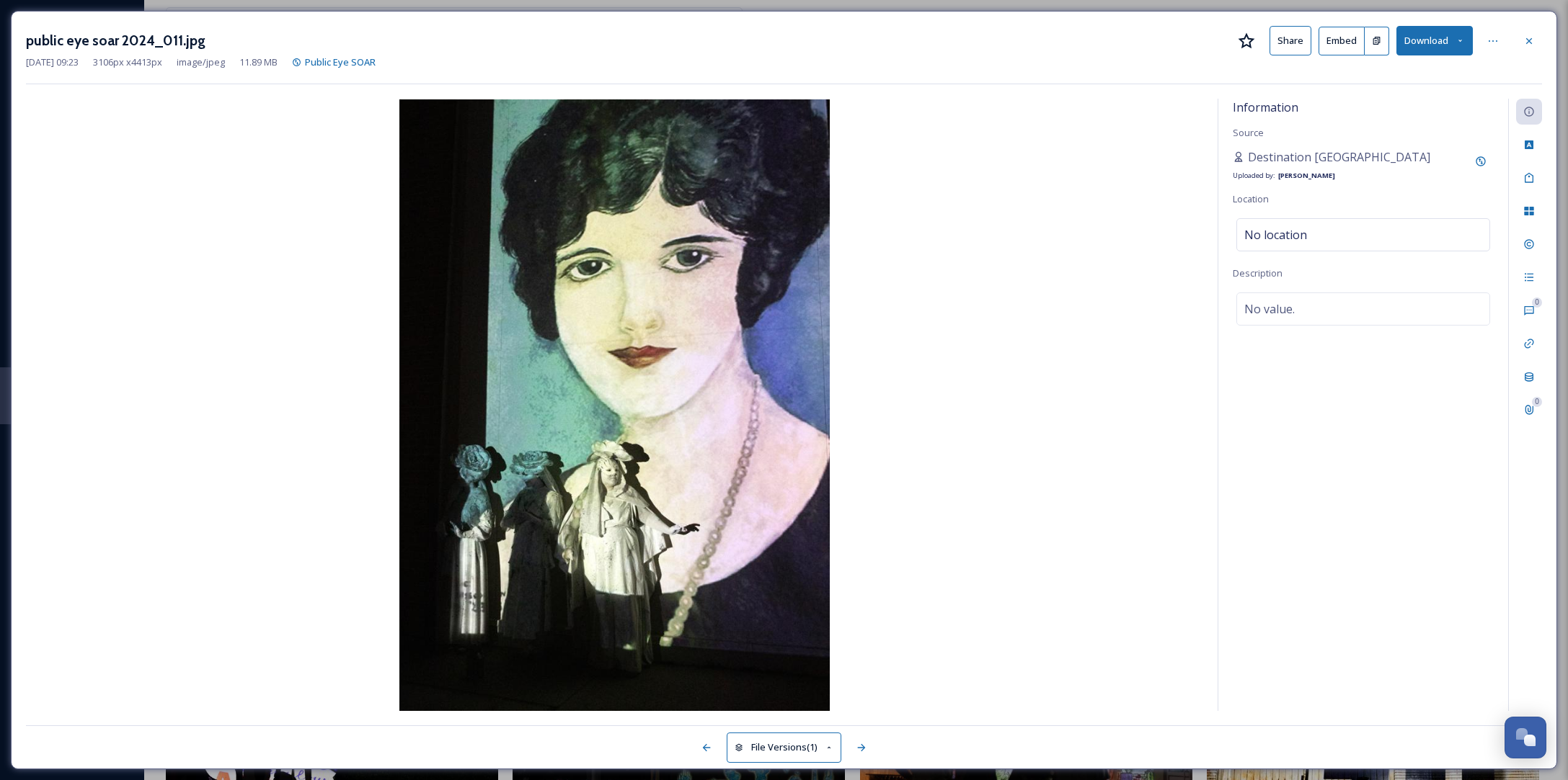
click at [1531, 40] on icon at bounding box center [1529, 42] width 12 height 12
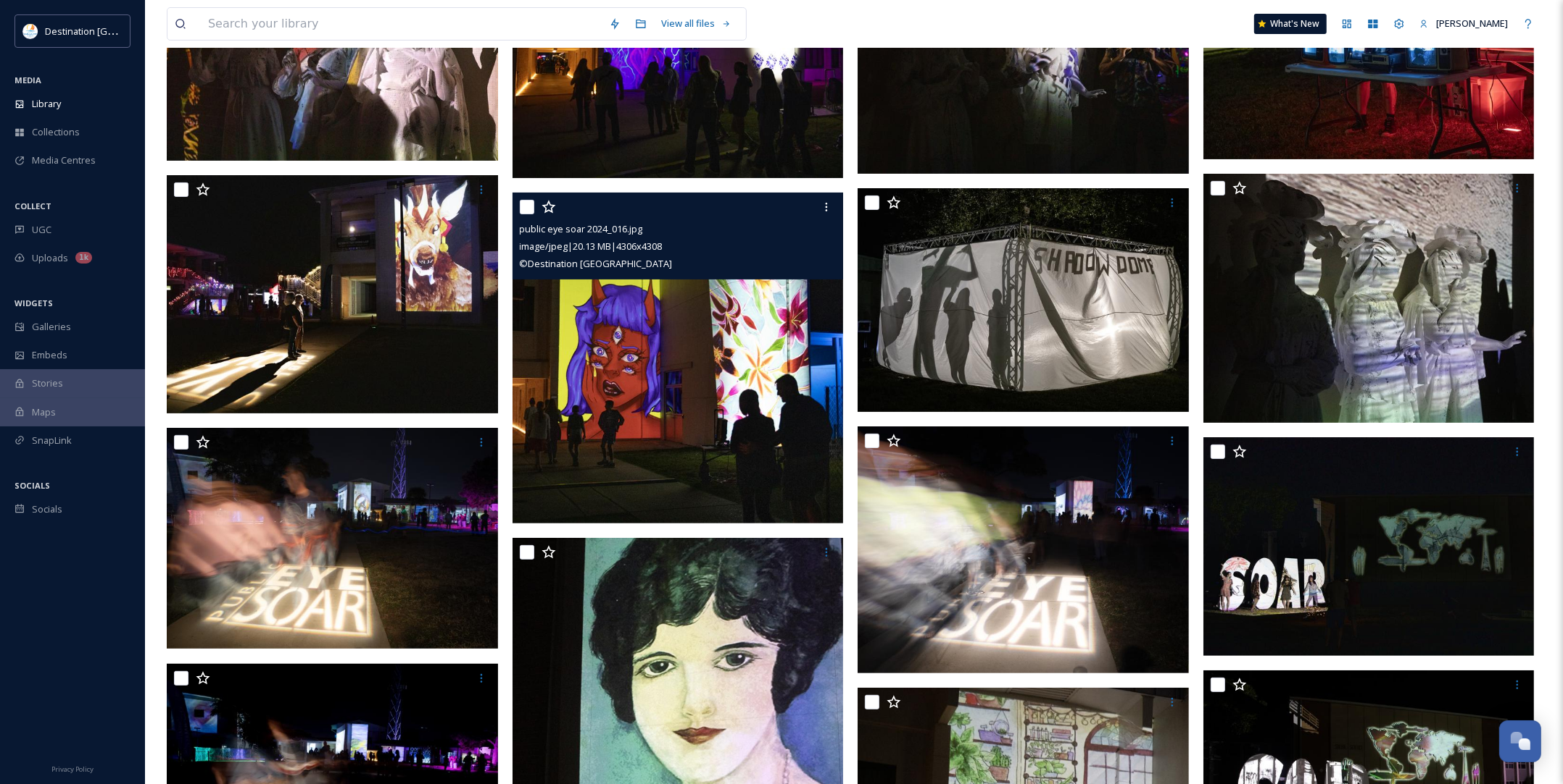
scroll to position [271, 0]
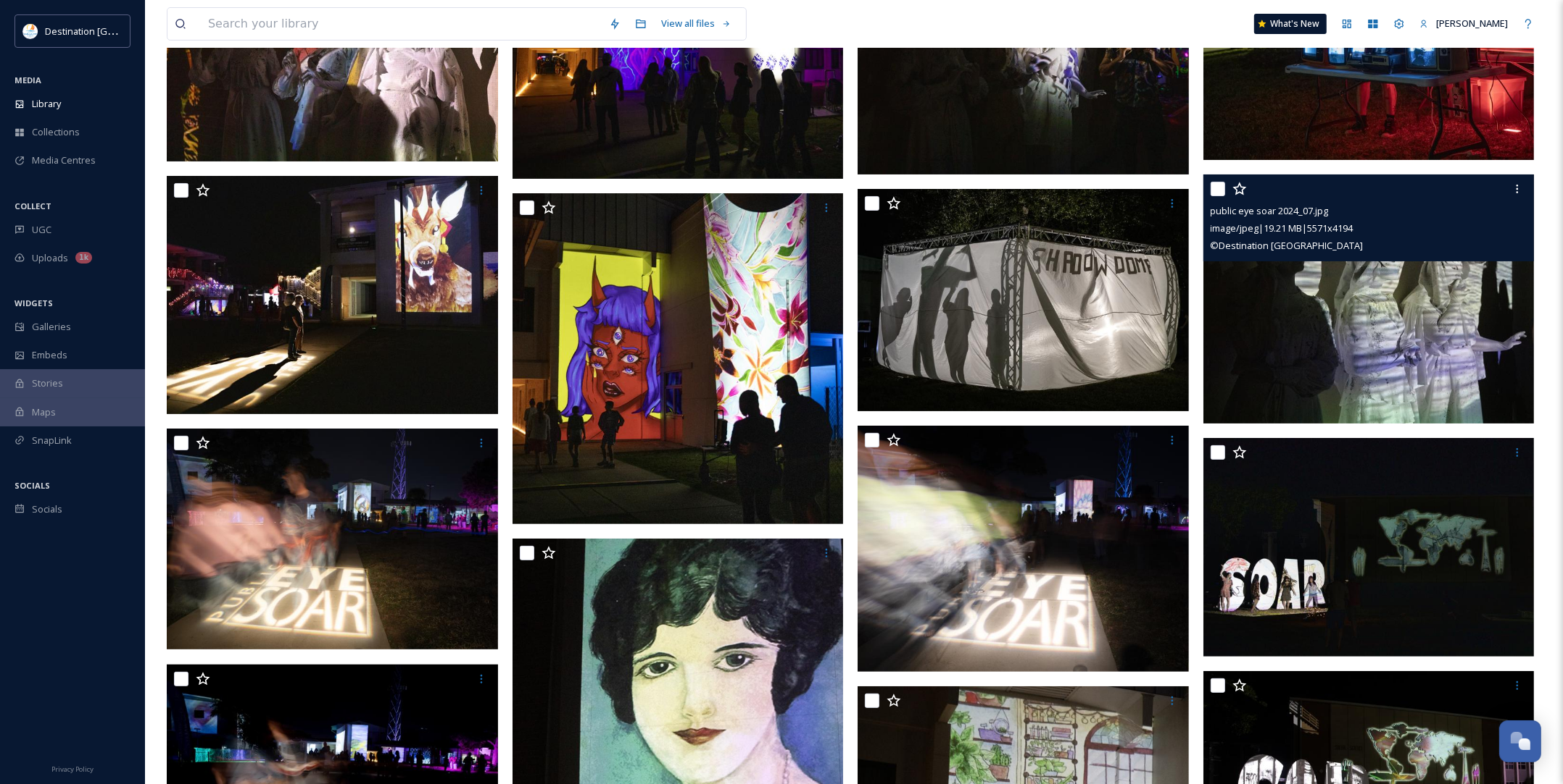
click at [1428, 327] on img at bounding box center [1369, 299] width 331 height 249
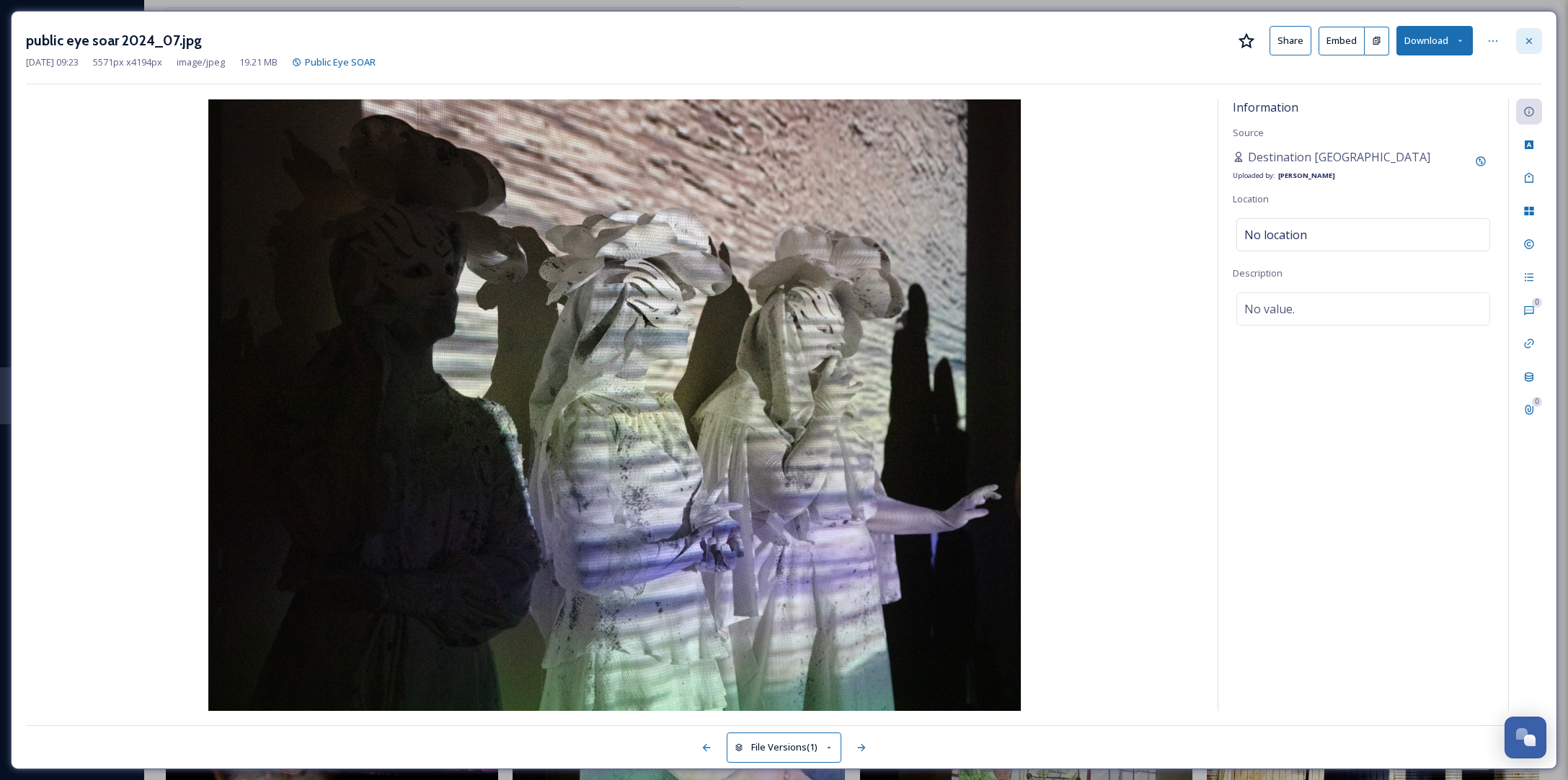
click at [1525, 44] on icon at bounding box center [1528, 41] width 6 height 6
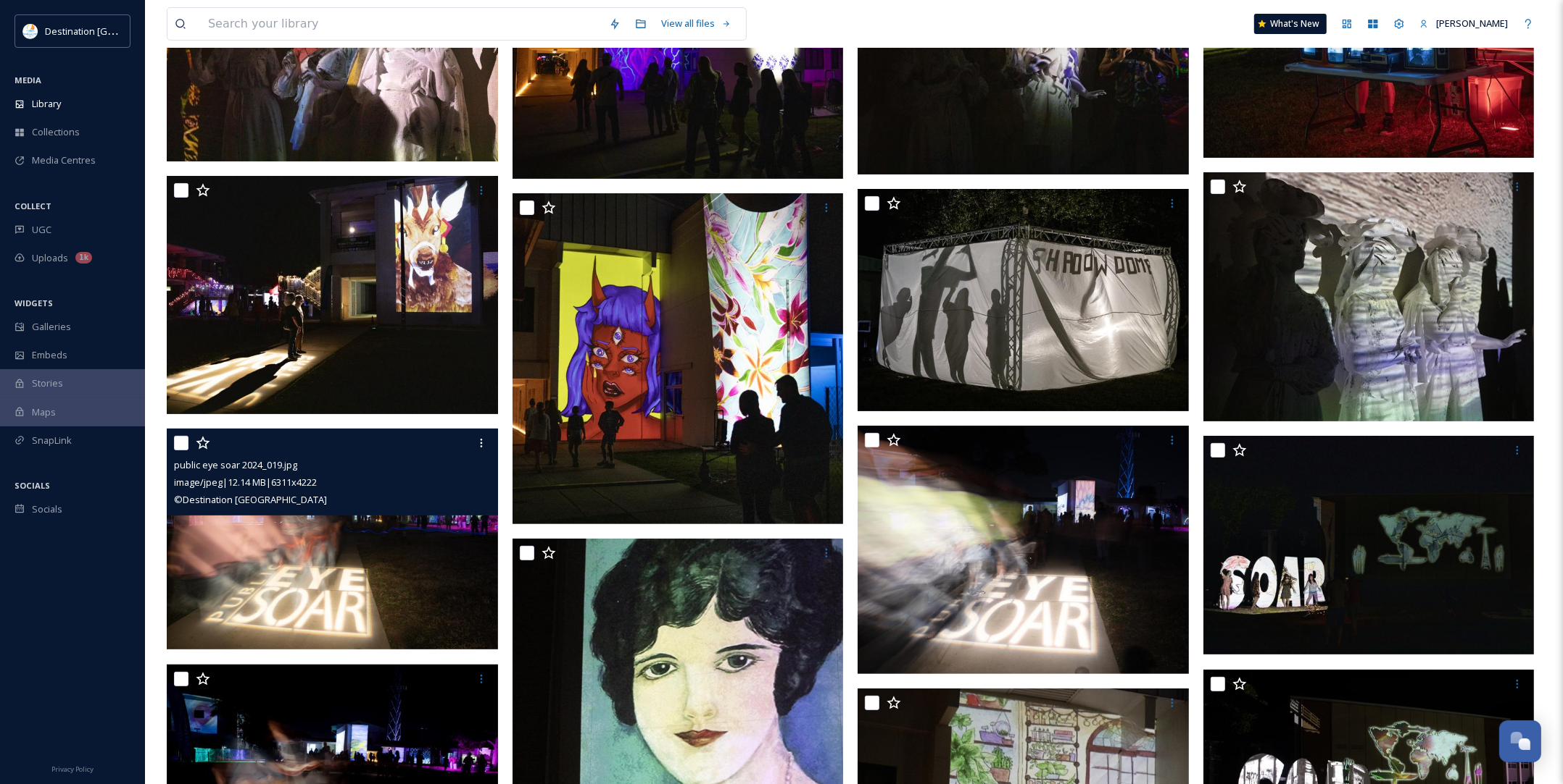
click at [411, 582] on img at bounding box center [332, 540] width 331 height 221
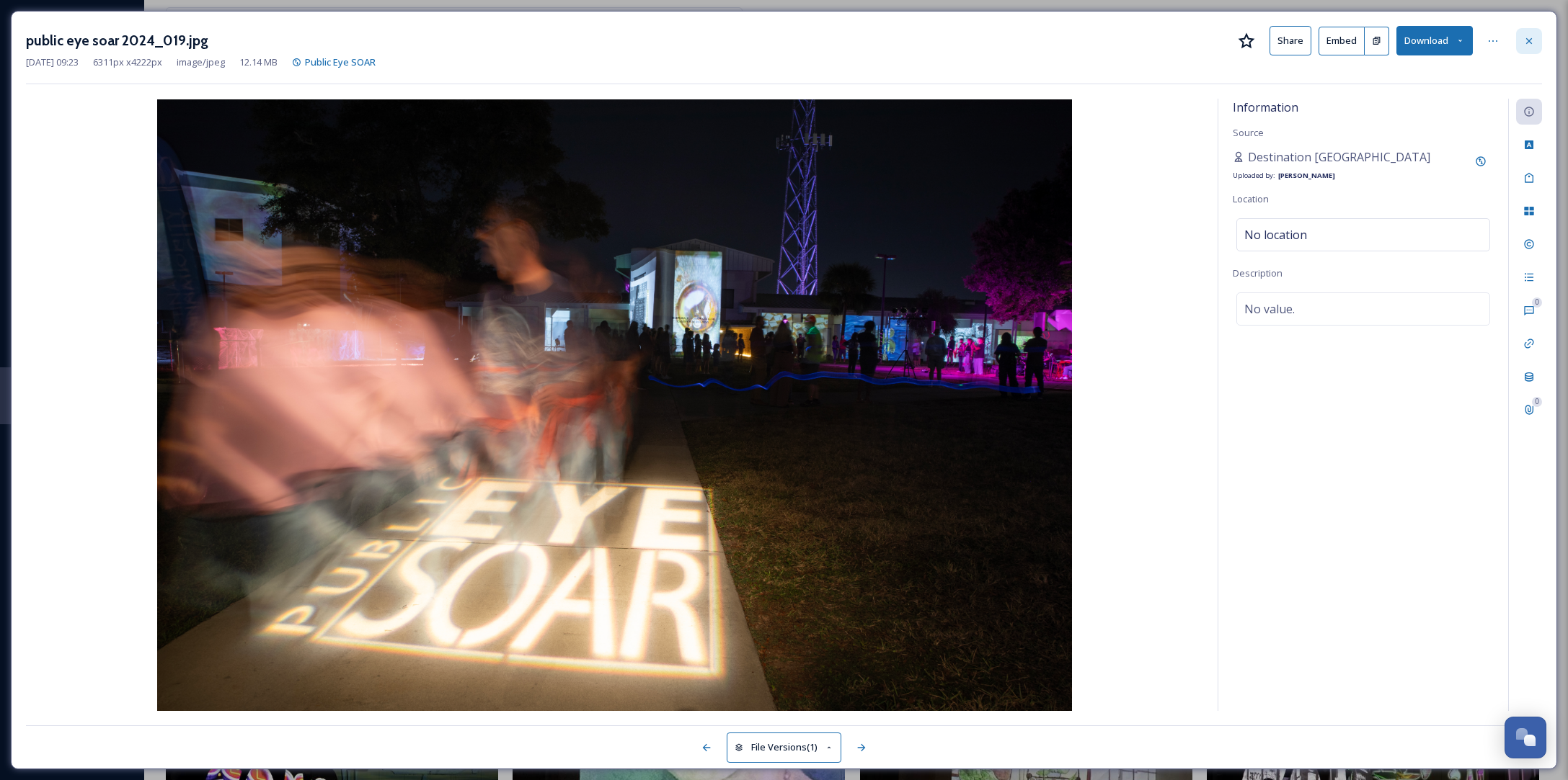
click at [1533, 49] on div at bounding box center [1528, 41] width 26 height 26
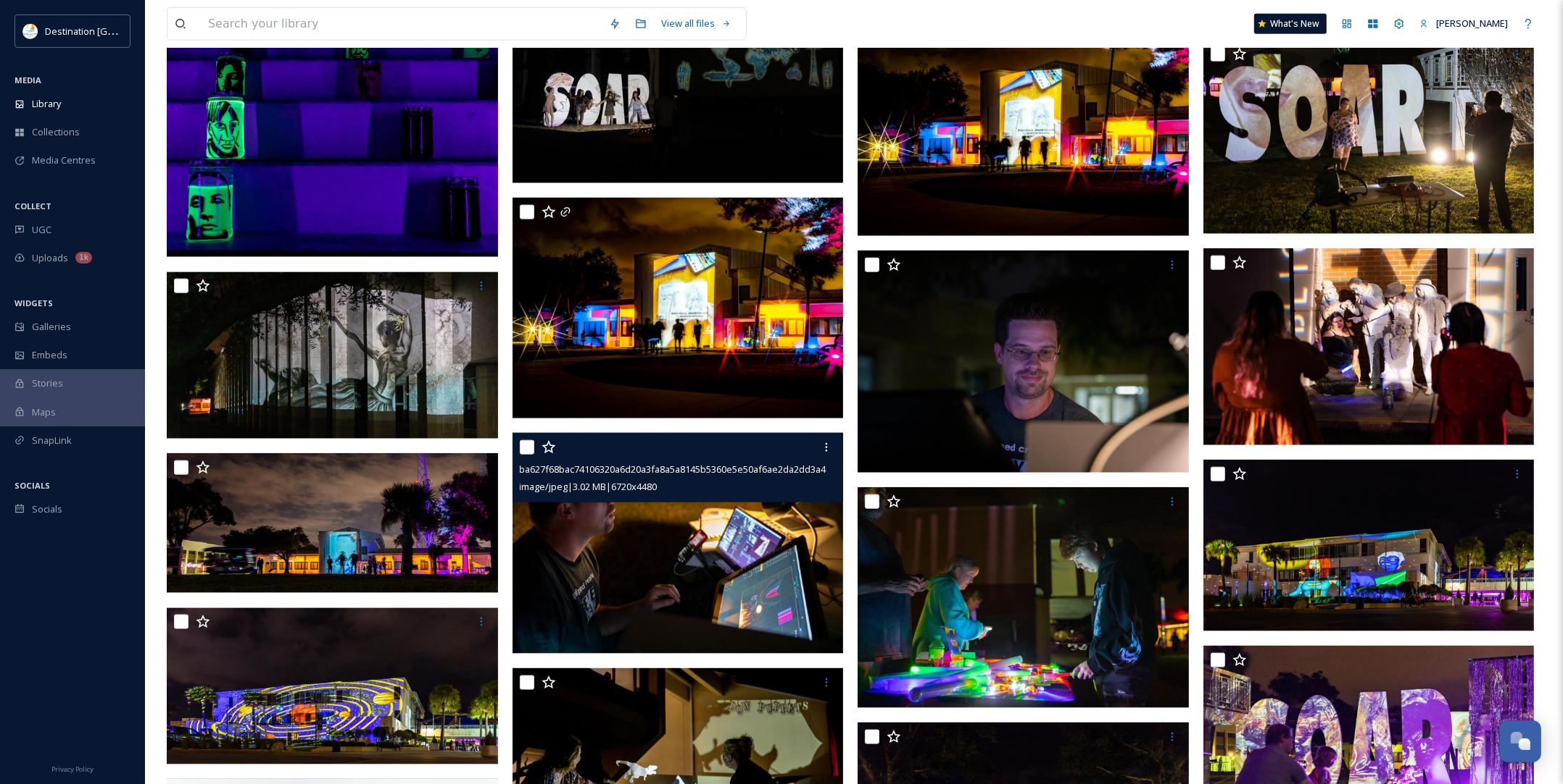
scroll to position [1901, 0]
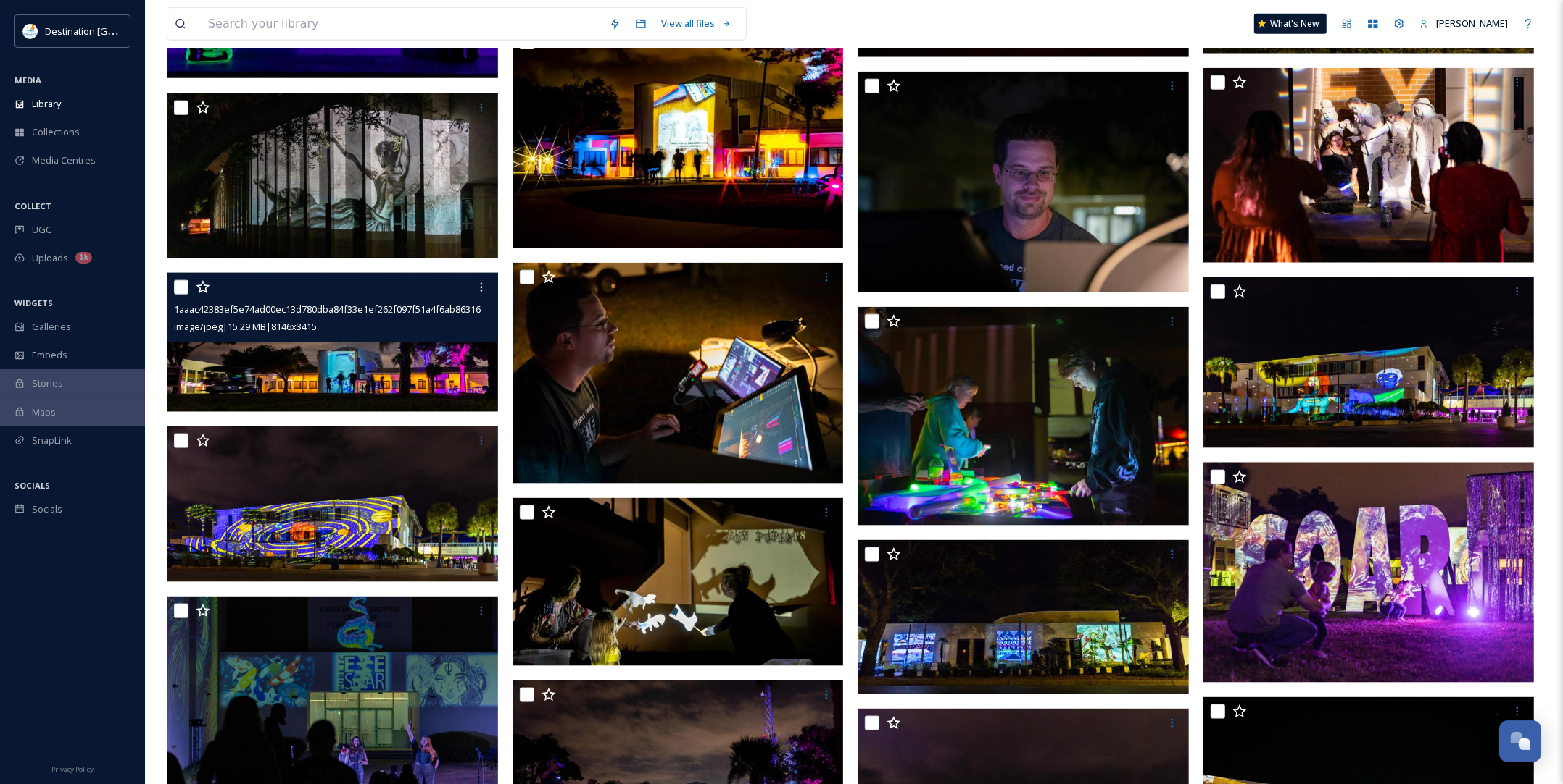
click at [300, 357] on img at bounding box center [332, 342] width 331 height 139
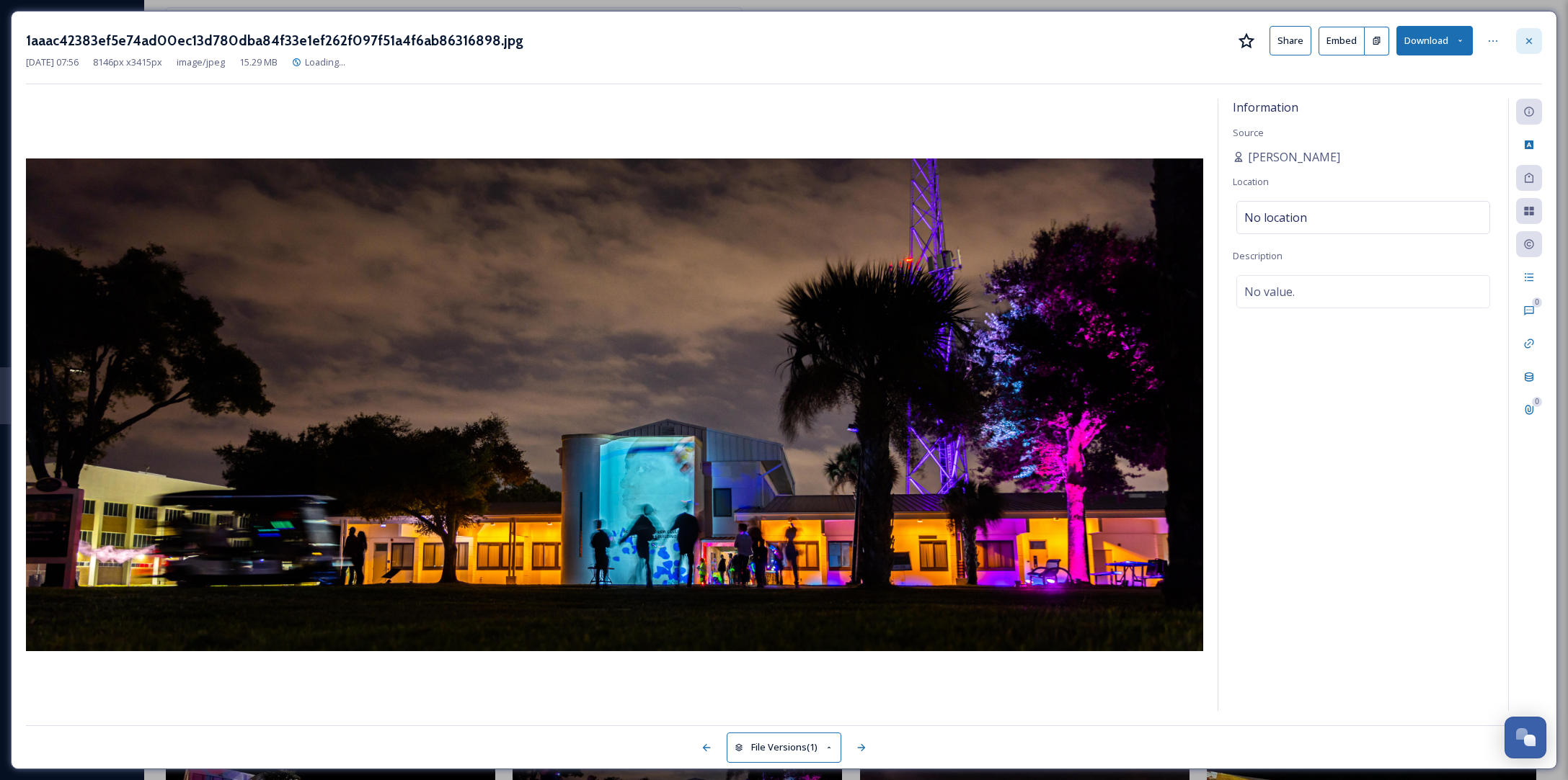
click at [1537, 38] on div at bounding box center [1528, 41] width 26 height 26
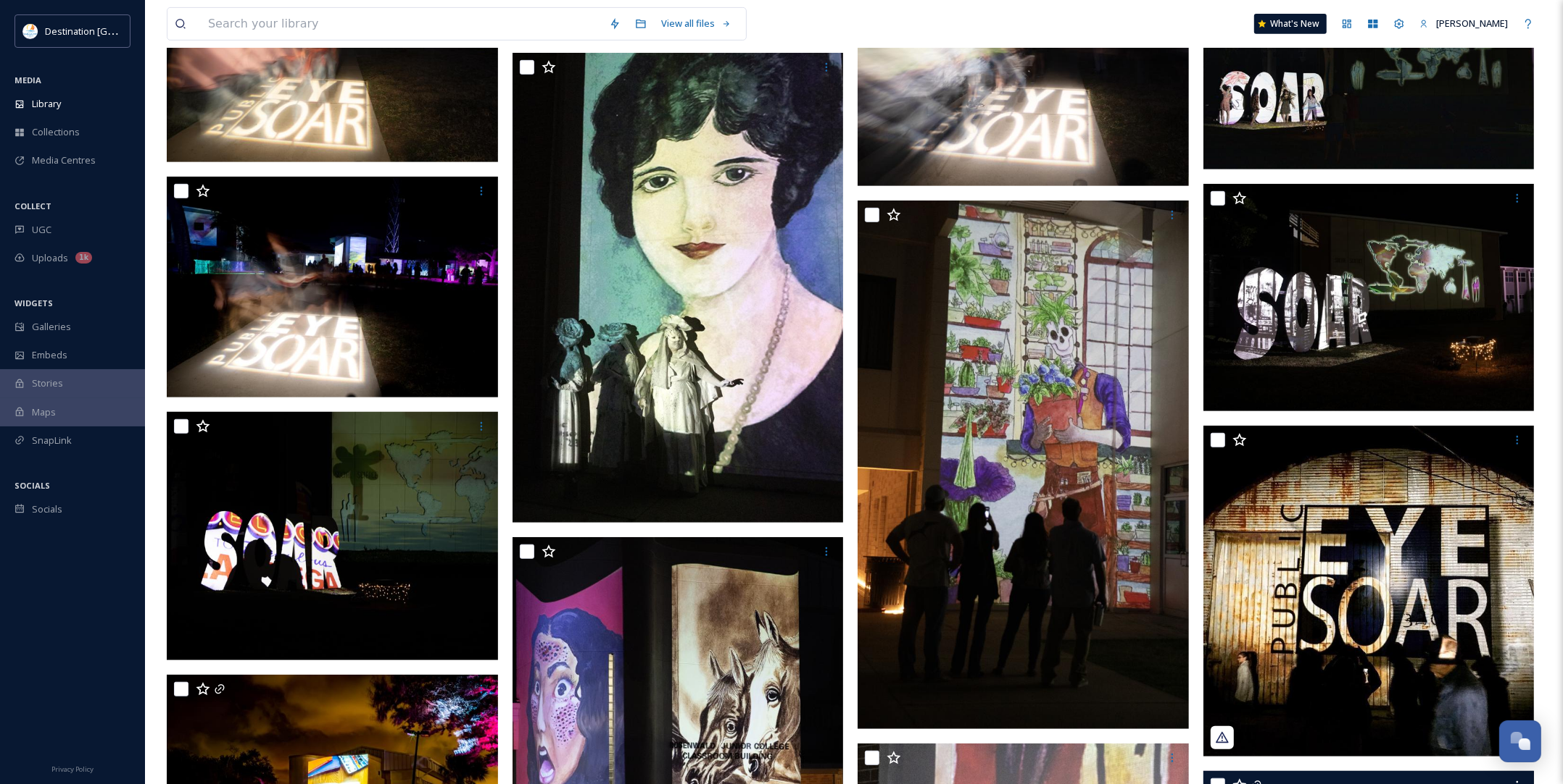
scroll to position [724, 0]
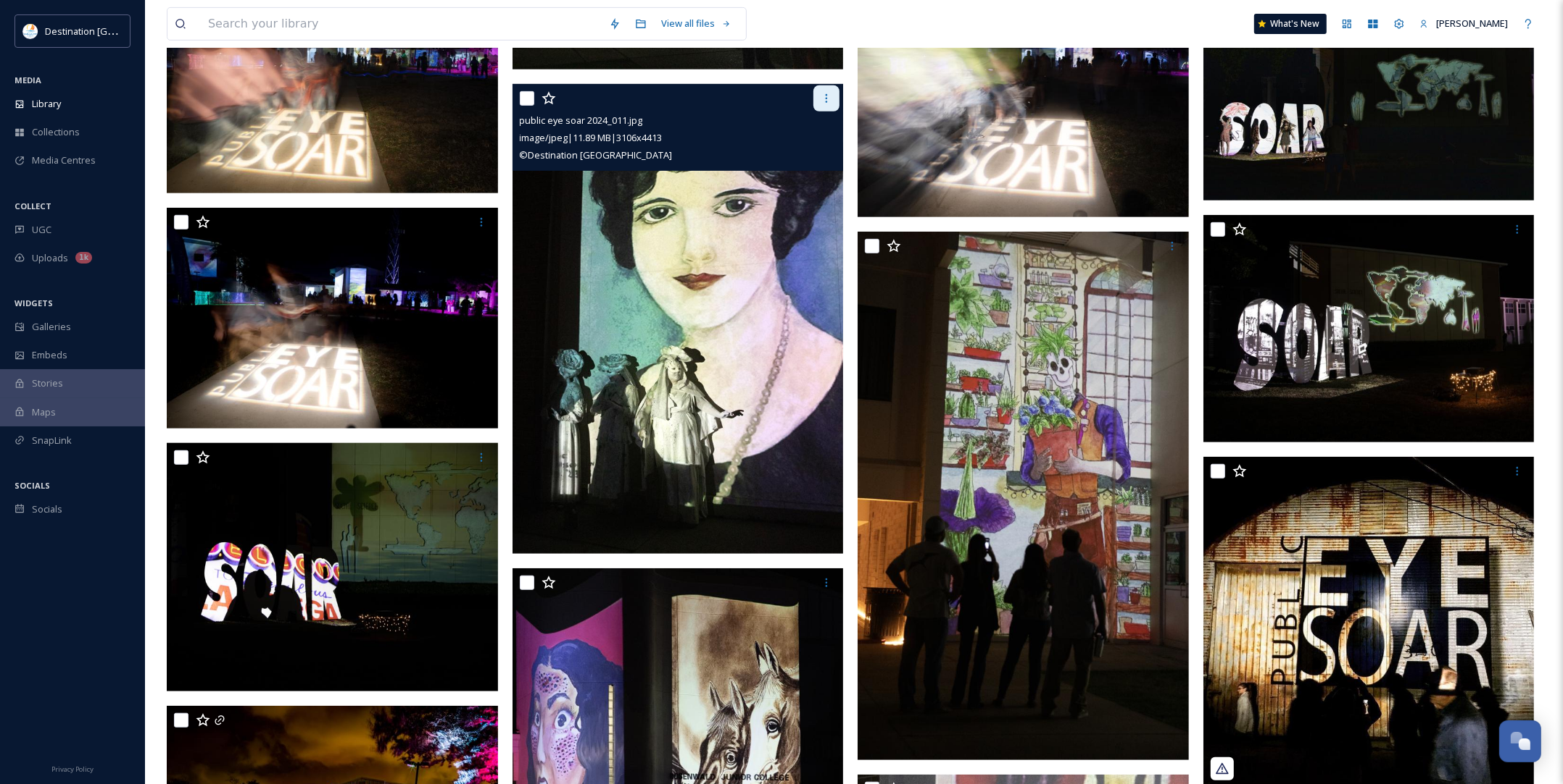
click at [830, 95] on icon at bounding box center [826, 99] width 12 height 12
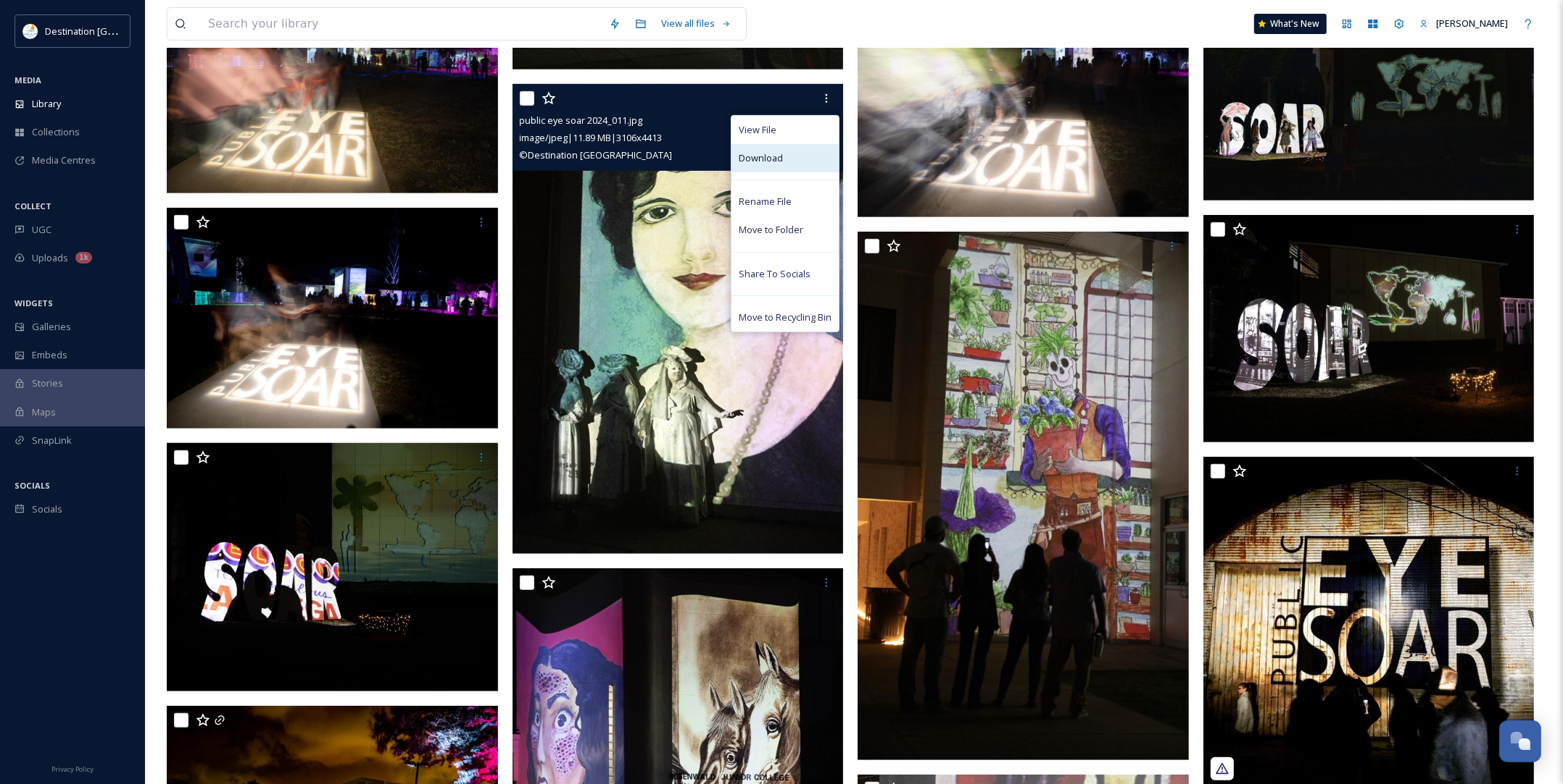
click at [816, 151] on div "Download" at bounding box center [784, 159] width 107 height 28
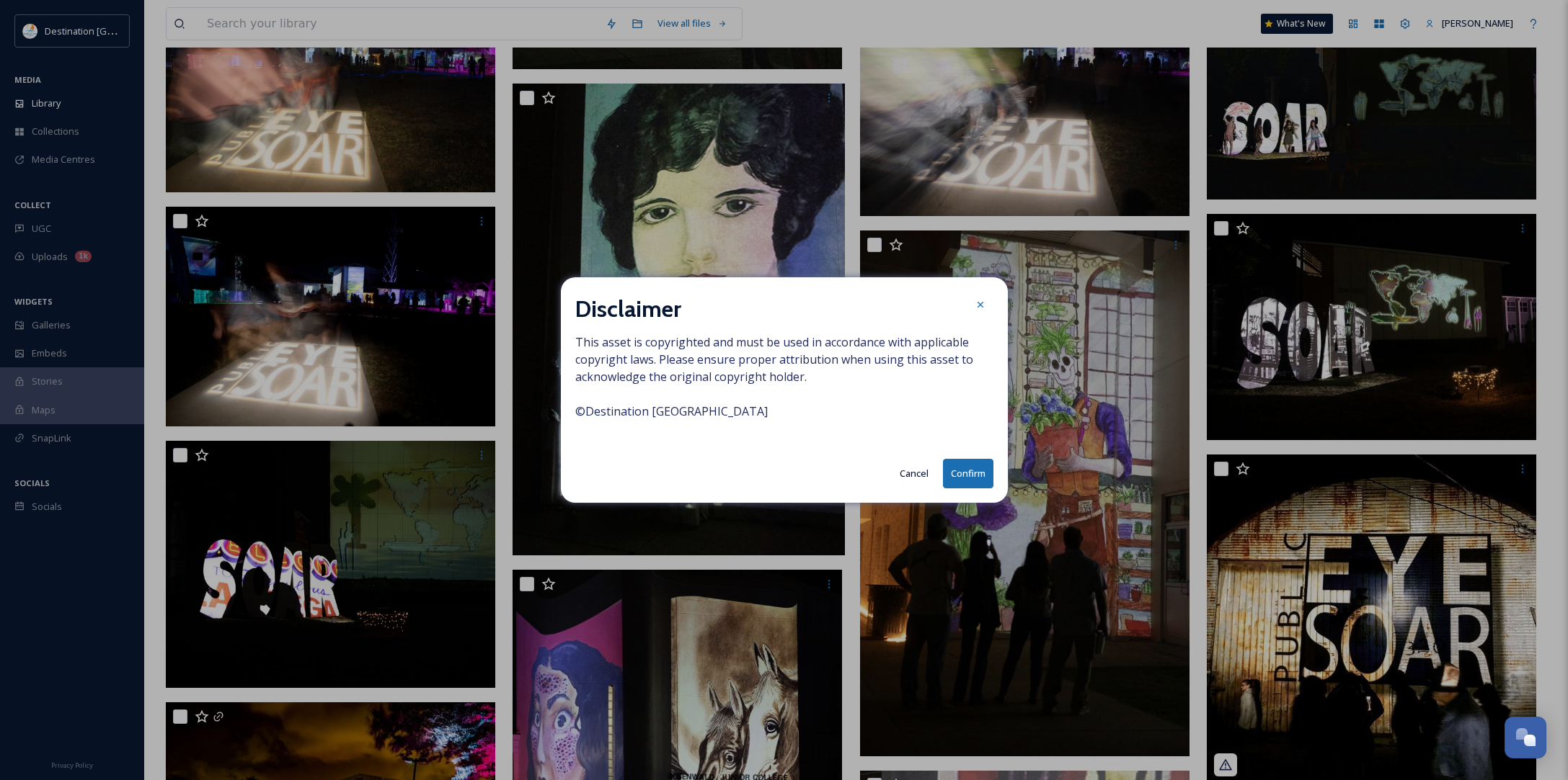
click at [955, 467] on button "Confirm" at bounding box center [968, 474] width 51 height 30
